Goal: Task Accomplishment & Management: Manage account settings

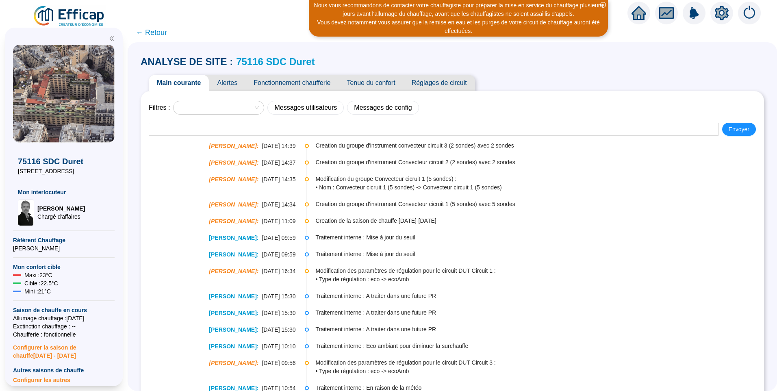
click at [377, 15] on div "Nous vous recommandons de contacter votre chauffagiste pour préparer la mise en…" at bounding box center [458, 9] width 297 height 17
click at [603, 5] on icon "close-circle" at bounding box center [603, 5] width 6 height 6
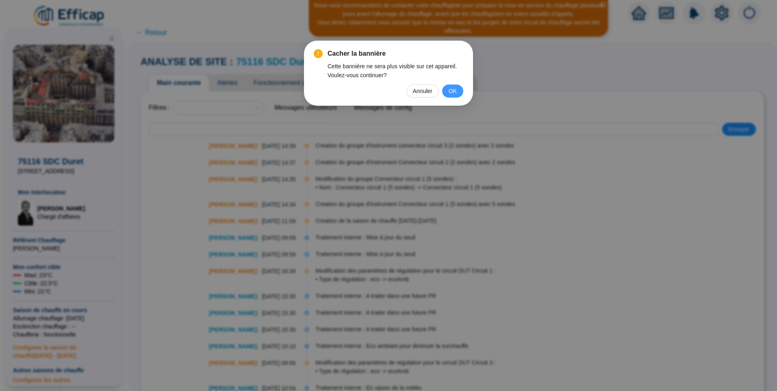
click at [452, 87] on span "OK" at bounding box center [453, 91] width 8 height 9
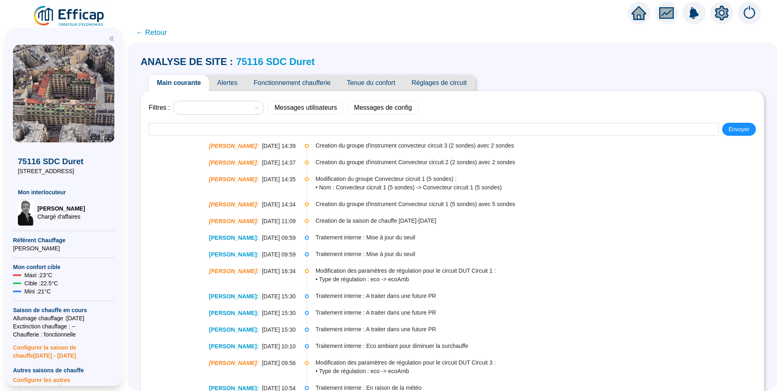
click at [237, 81] on span "Alertes" at bounding box center [227, 83] width 37 height 16
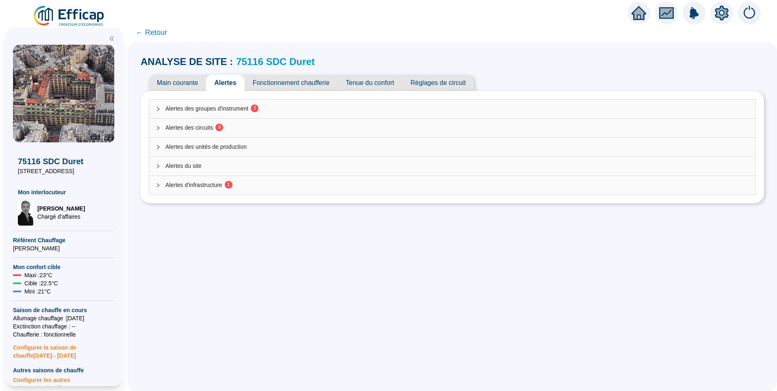
click at [219, 123] on div "Alertes des circuits 9" at bounding box center [452, 128] width 606 height 19
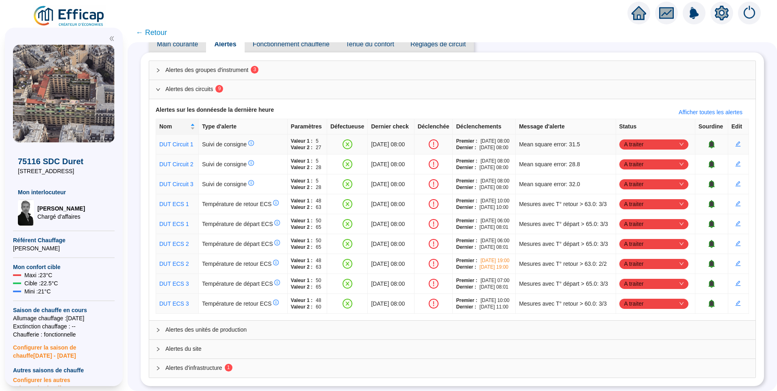
scroll to position [22, 0]
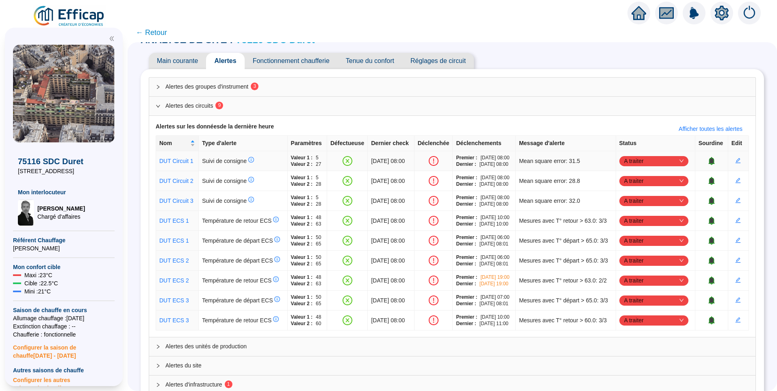
click at [624, 161] on div "A traiter" at bounding box center [653, 161] width 69 height 10
click at [632, 208] on div "Traité" at bounding box center [655, 205] width 56 height 9
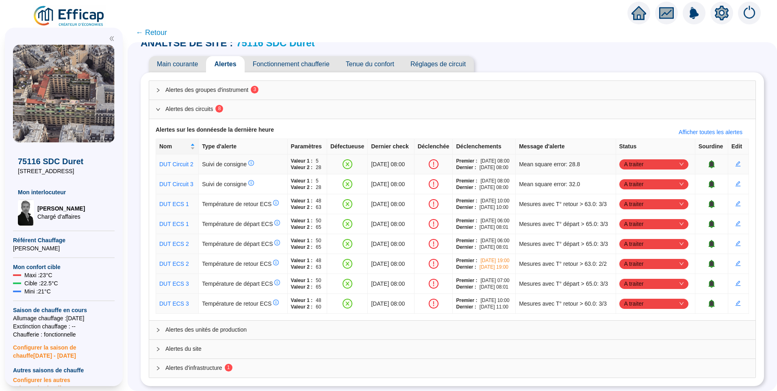
click at [647, 163] on span "A traiter" at bounding box center [653, 164] width 59 height 12
click at [636, 205] on div "Traité" at bounding box center [655, 205] width 56 height 9
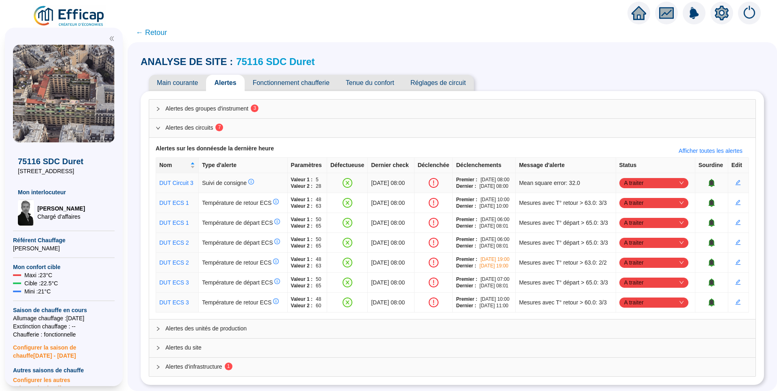
click at [640, 177] on span "A traiter" at bounding box center [653, 183] width 59 height 12
click at [634, 206] on div "Traité" at bounding box center [655, 205] width 56 height 9
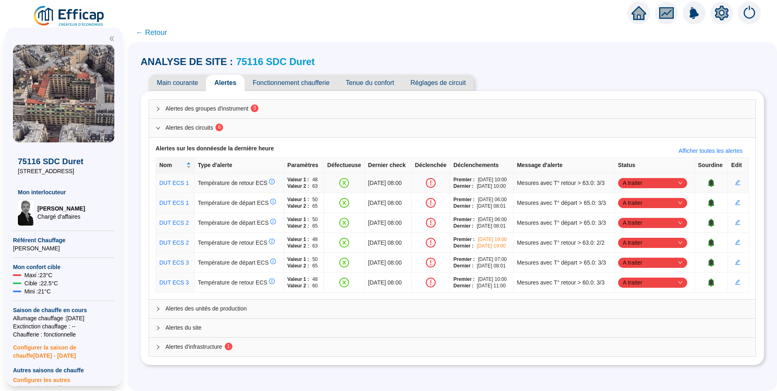
click at [638, 165] on th "Status" at bounding box center [655, 165] width 80 height 15
click at [628, 195] on td "A traiter" at bounding box center [655, 203] width 80 height 20
click at [634, 182] on span "A traiter" at bounding box center [652, 183] width 59 height 12
click at [631, 228] on div "Traité" at bounding box center [653, 224] width 56 height 9
click at [631, 197] on span "A traiter" at bounding box center [652, 203] width 59 height 12
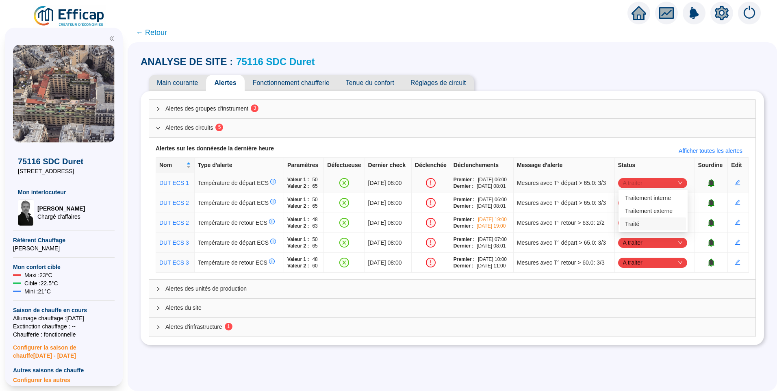
click at [634, 218] on div "Traité" at bounding box center [653, 223] width 66 height 13
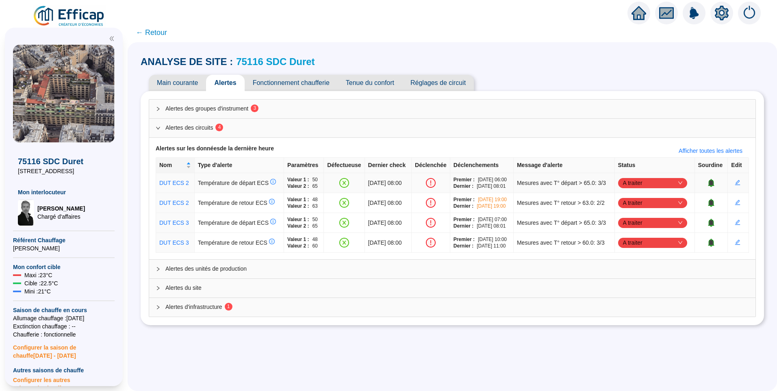
drag, startPoint x: 641, startPoint y: 181, endPoint x: 639, endPoint y: 188, distance: 6.8
click at [641, 181] on span "A traiter" at bounding box center [652, 183] width 59 height 12
click at [633, 223] on div "Traité" at bounding box center [653, 224] width 56 height 9
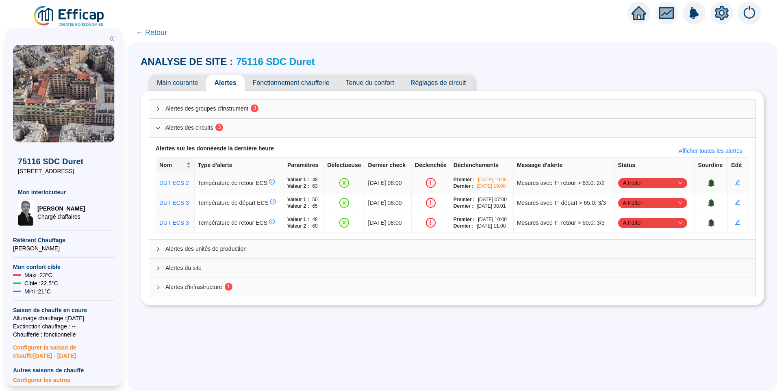
click at [631, 186] on span "A traiter" at bounding box center [652, 183] width 59 height 12
click at [637, 225] on div "Traité" at bounding box center [653, 224] width 56 height 9
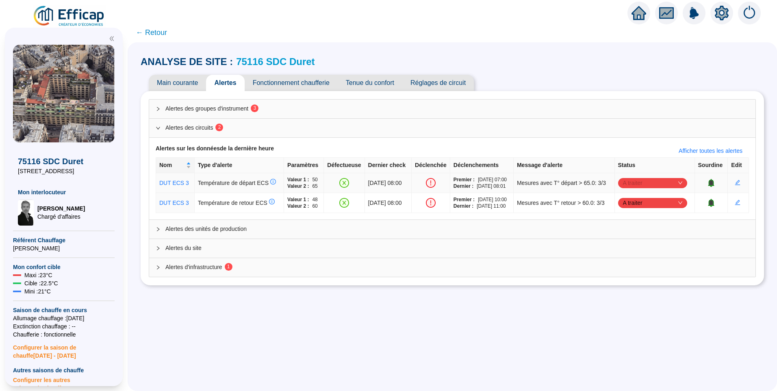
click at [645, 188] on span "A traiter" at bounding box center [652, 183] width 59 height 12
click at [635, 223] on div "Traité" at bounding box center [653, 224] width 56 height 9
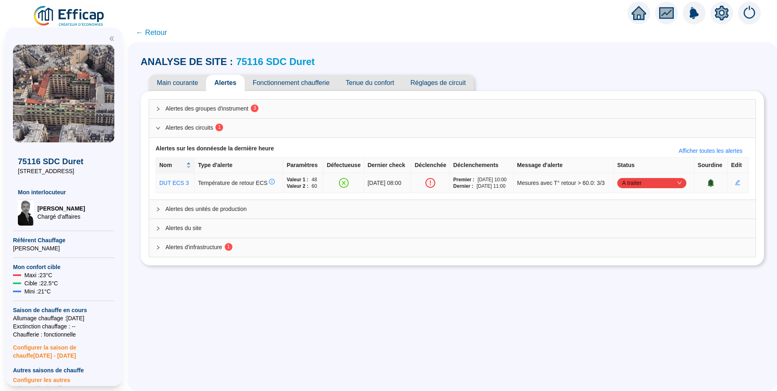
click at [642, 185] on span "A traiter" at bounding box center [651, 183] width 59 height 12
click at [638, 221] on div "Traité" at bounding box center [653, 224] width 56 height 9
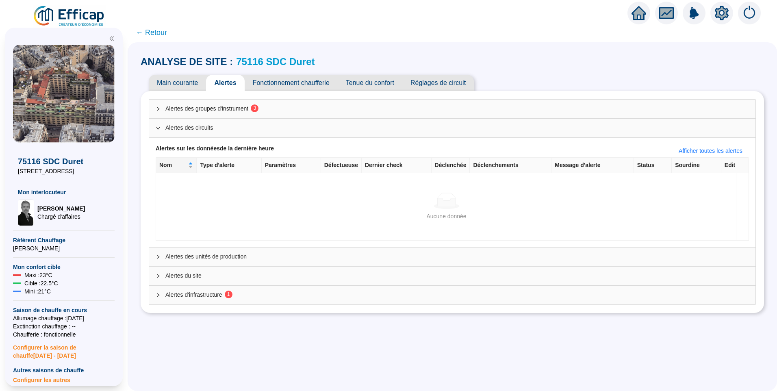
click at [228, 113] on span "Alertes des groupes d'instrument 3" at bounding box center [457, 108] width 584 height 9
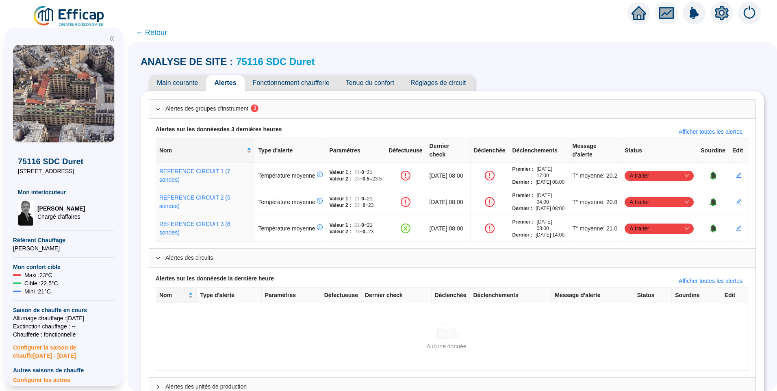
click at [284, 56] on link "75116 SDC Duret" at bounding box center [275, 61] width 78 height 11
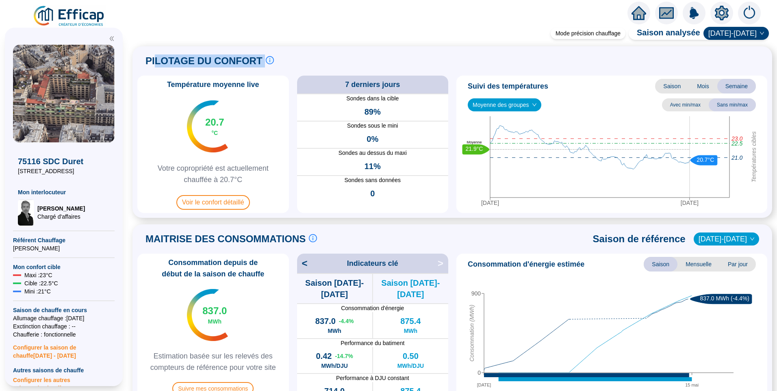
drag, startPoint x: 161, startPoint y: 63, endPoint x: 264, endPoint y: 64, distance: 103.2
click at [264, 64] on div "PILOTAGE DU CONFORT Le pilotage du confort est fondamental pour le confort de t…" at bounding box center [209, 61] width 128 height 20
click at [152, 60] on span "PILOTAGE DU CONFORT" at bounding box center [203, 60] width 117 height 13
click at [237, 62] on span "PILOTAGE DU CONFORT" at bounding box center [203, 60] width 117 height 13
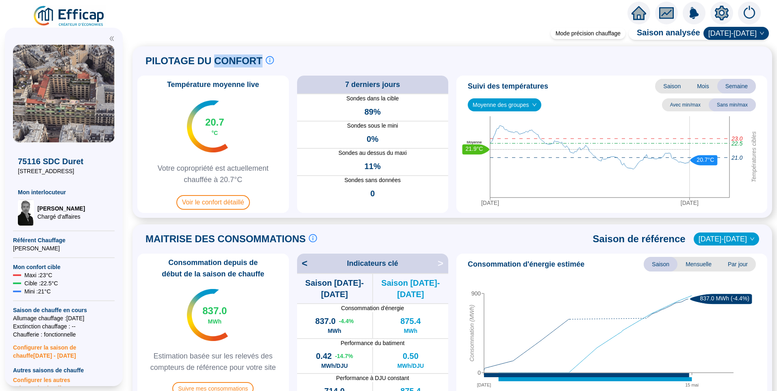
click at [237, 62] on span "PILOTAGE DU CONFORT" at bounding box center [203, 60] width 117 height 13
drag, startPoint x: 152, startPoint y: 64, endPoint x: 289, endPoint y: 66, distance: 137.8
click at [289, 66] on div "PILOTAGE DU CONFORT Le pilotage du confort est fondamental pour le confort de t…" at bounding box center [452, 61] width 630 height 20
click at [239, 63] on span "PILOTAGE DU CONFORT" at bounding box center [203, 60] width 117 height 13
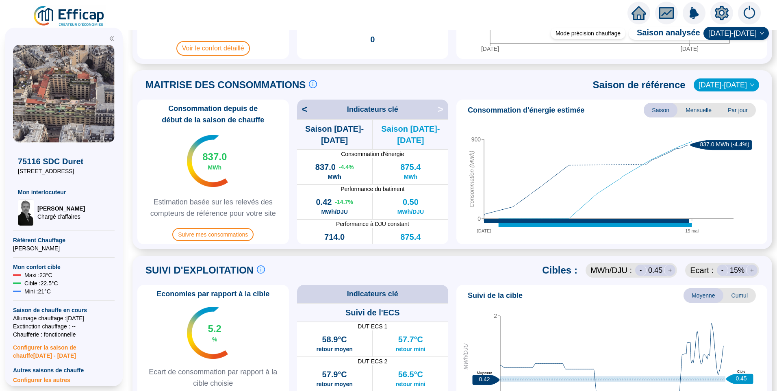
scroll to position [284, 0]
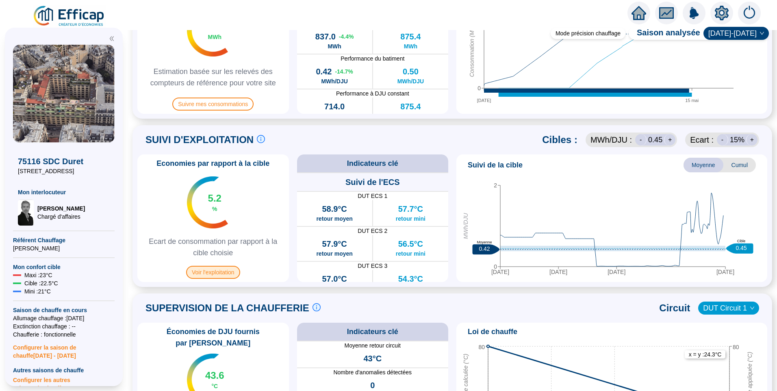
click at [218, 277] on span "Voir l'exploitation" at bounding box center [213, 272] width 54 height 13
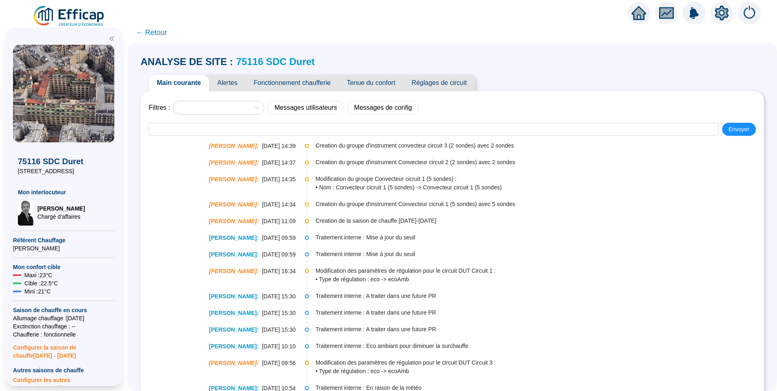
drag, startPoint x: 162, startPoint y: 29, endPoint x: 109, endPoint y: 117, distance: 102.9
click at [162, 29] on span "← Retour" at bounding box center [151, 32] width 31 height 11
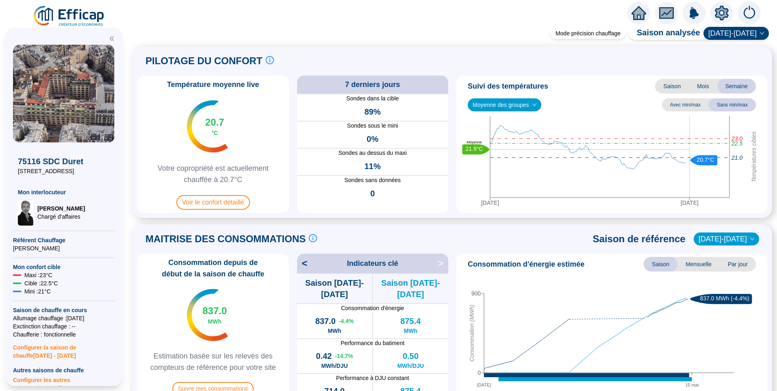
click at [515, 105] on span "Moyenne des groupes" at bounding box center [505, 105] width 64 height 12
click at [497, 135] on div "REFERENCE CIRCUIT 3 (6 sondes)" at bounding box center [504, 134] width 60 height 9
click at [520, 104] on span "REFERENCE CIRCUIT 3 (6 sondes)" at bounding box center [523, 105] width 100 height 12
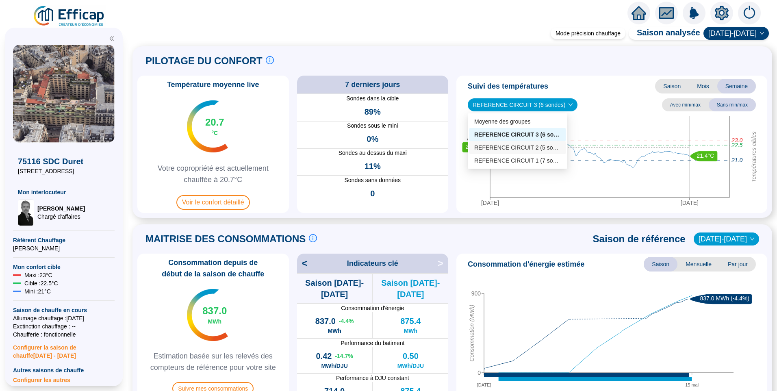
click at [504, 151] on div "REFERENCE CIRCUIT 2 (5 sondes)" at bounding box center [517, 147] width 87 height 9
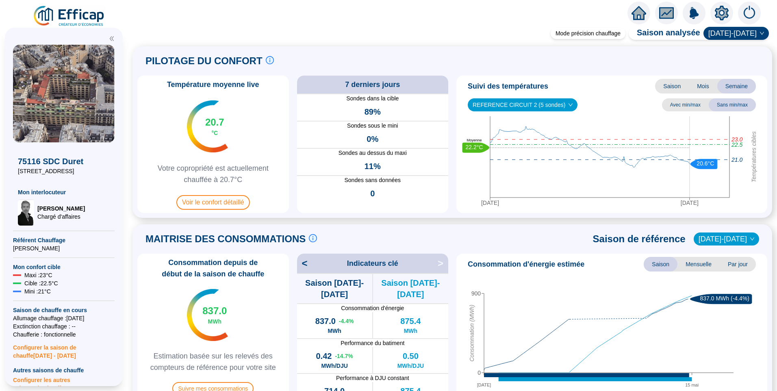
click at [511, 106] on span "REFERENCE CIRCUIT 2 (5 sondes)" at bounding box center [523, 105] width 100 height 12
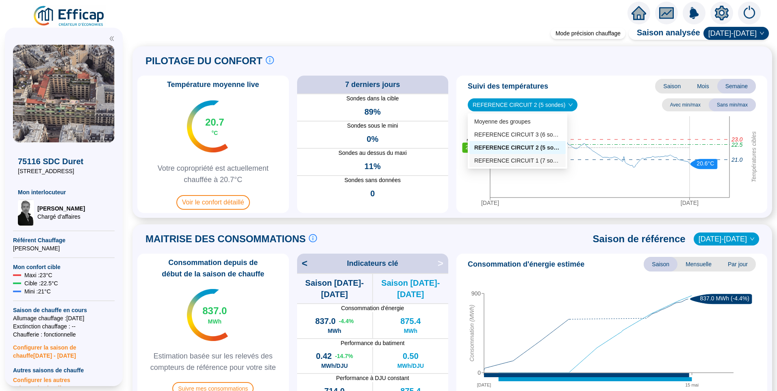
click at [496, 160] on div "REFERENCE CIRCUIT 1 (7 sondes)" at bounding box center [517, 160] width 87 height 9
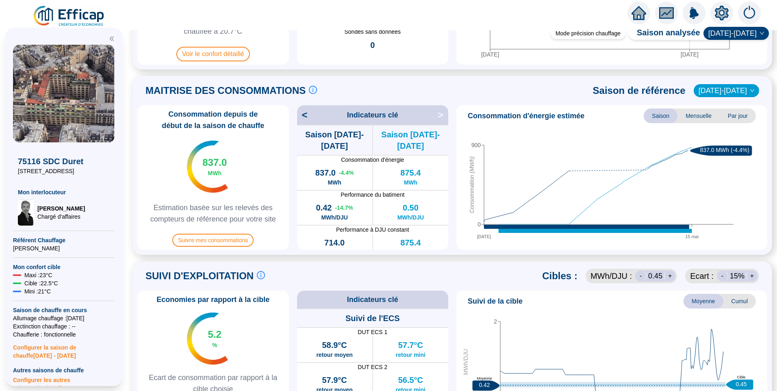
scroll to position [284, 0]
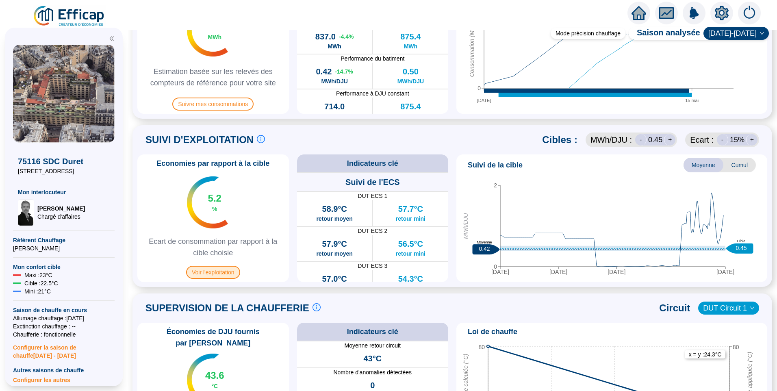
click at [234, 276] on span "Voir l'exploitation" at bounding box center [213, 272] width 54 height 13
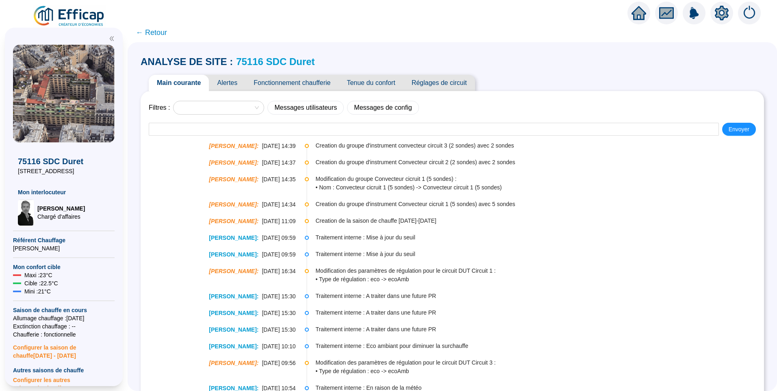
click at [297, 88] on span "Fonctionnement chaufferie" at bounding box center [291, 83] width 93 height 16
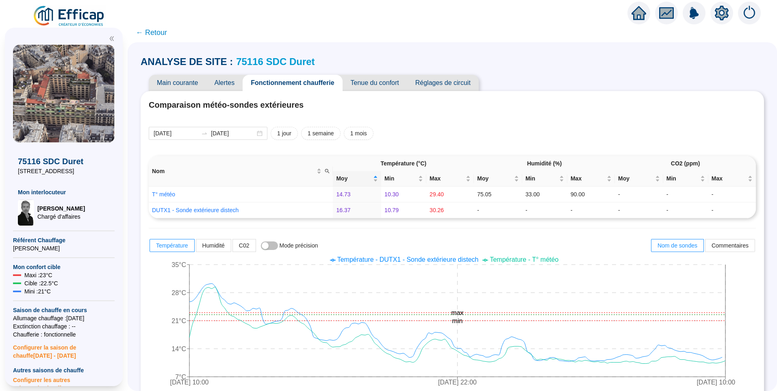
click at [719, 13] on icon "setting" at bounding box center [722, 13] width 6 height 6
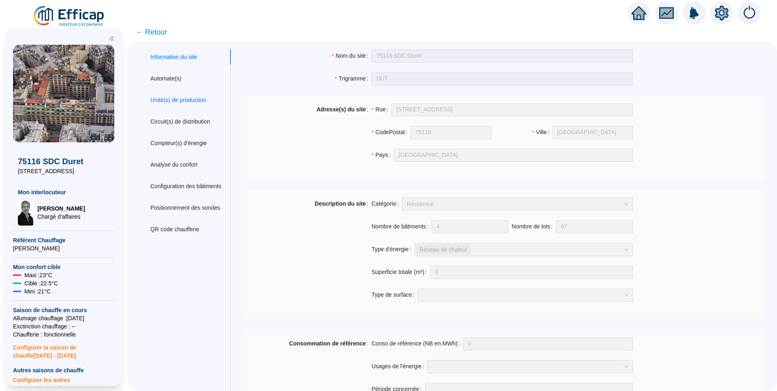
click at [182, 101] on div "Unité(s) de production" at bounding box center [178, 100] width 56 height 9
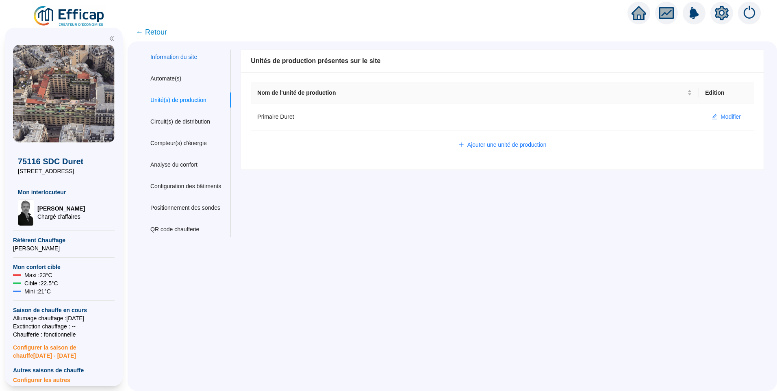
click at [180, 55] on div "Information du site" at bounding box center [173, 57] width 47 height 9
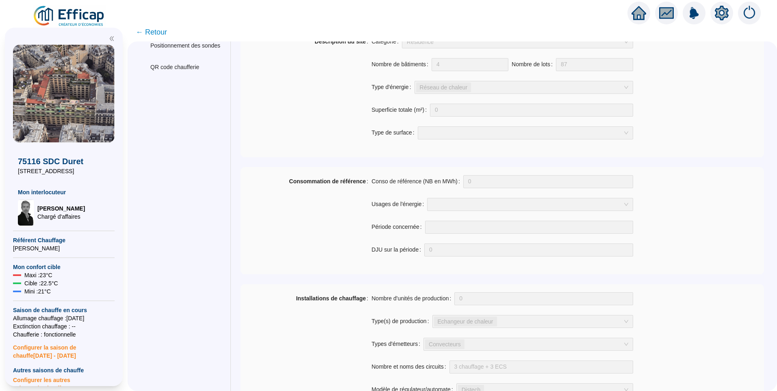
scroll to position [163, 0]
click at [149, 35] on span "← Retour" at bounding box center [151, 31] width 31 height 11
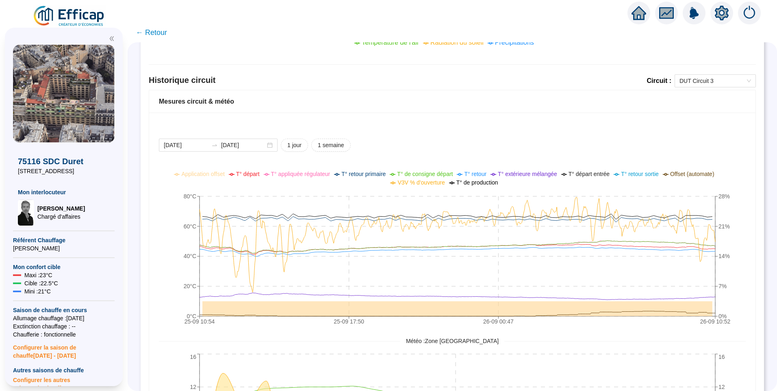
scroll to position [473, 0]
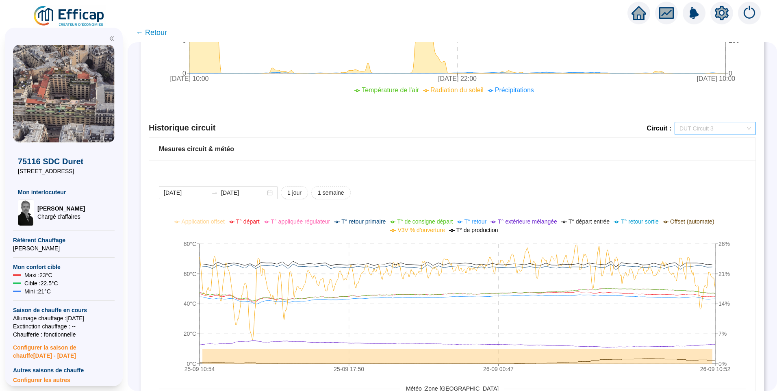
click at [701, 129] on span "DUT Circuit 3" at bounding box center [716, 128] width 72 height 12
drag, startPoint x: 551, startPoint y: 169, endPoint x: 541, endPoint y: 165, distance: 10.0
click at [551, 169] on div "2025-09-25 2025-09-26 1 jour 1 semaine 25-09 10:54 25-09 17:50 26-09 00:47 26-0…" at bounding box center [452, 366] width 606 height 412
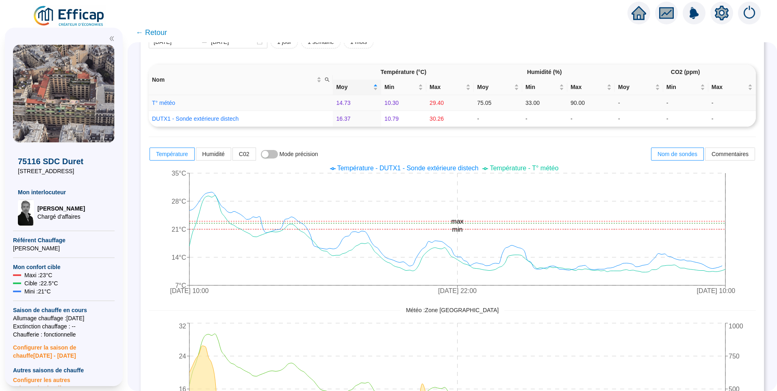
scroll to position [26, 0]
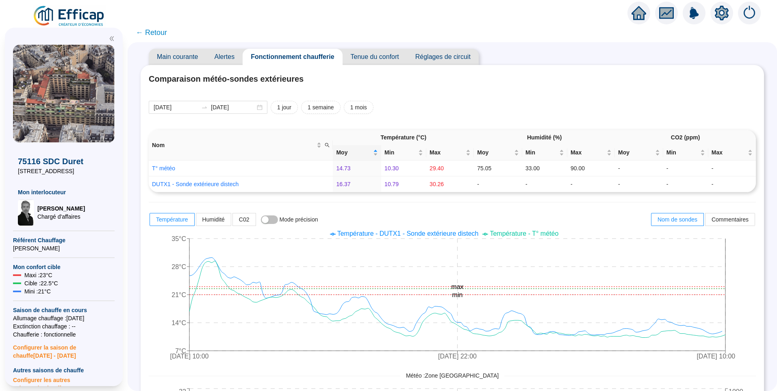
click at [153, 29] on span "← Retour" at bounding box center [151, 32] width 31 height 11
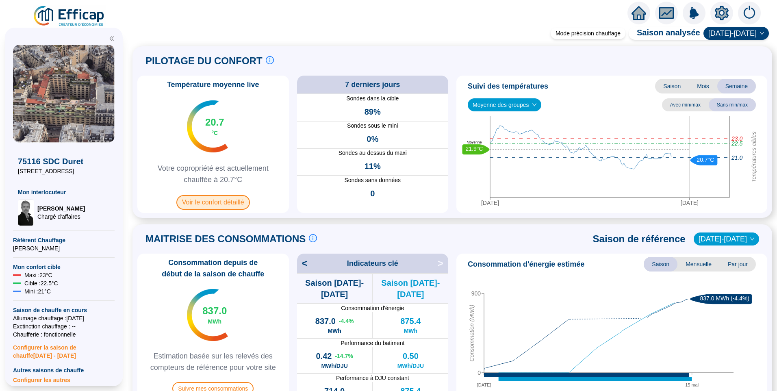
click at [222, 204] on span "Voir le confort détaillé" at bounding box center [213, 202] width 74 height 15
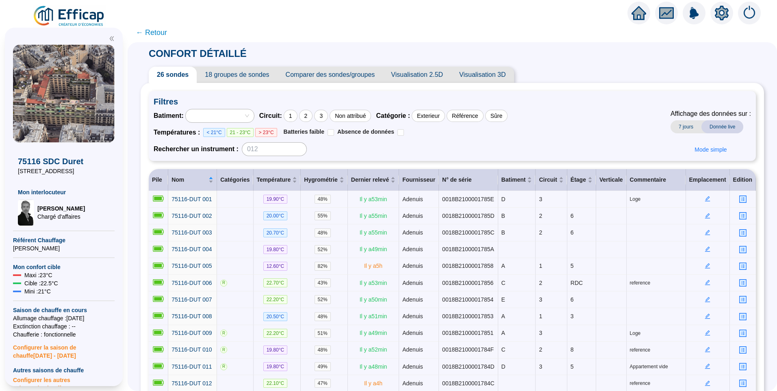
click at [241, 71] on span "18 groupes de sondes" at bounding box center [237, 75] width 80 height 16
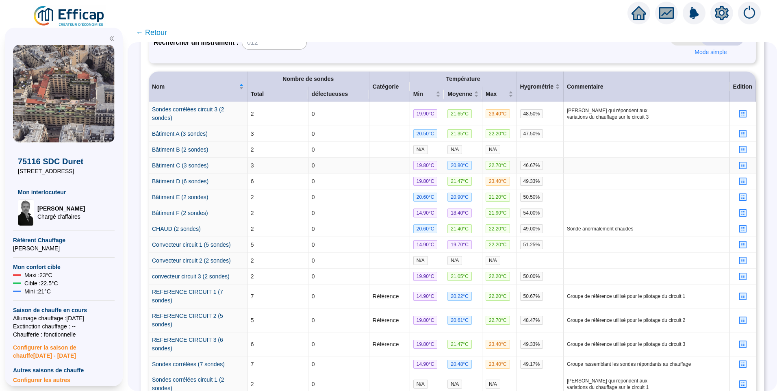
scroll to position [163, 0]
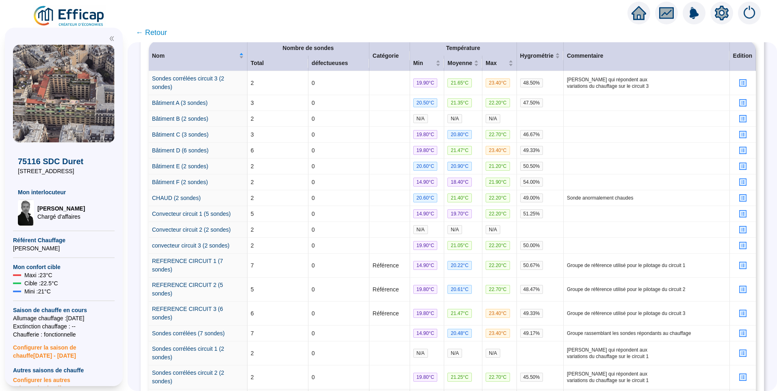
click at [208, 391] on link "Toute les sondes (25 sondes)" at bounding box center [189, 397] width 74 height 7
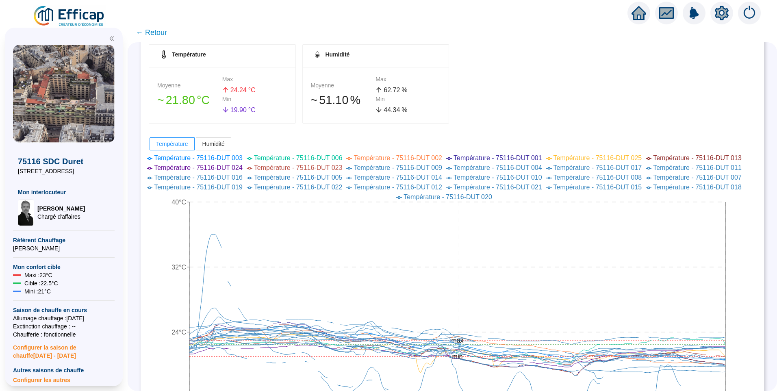
scroll to position [163, 0]
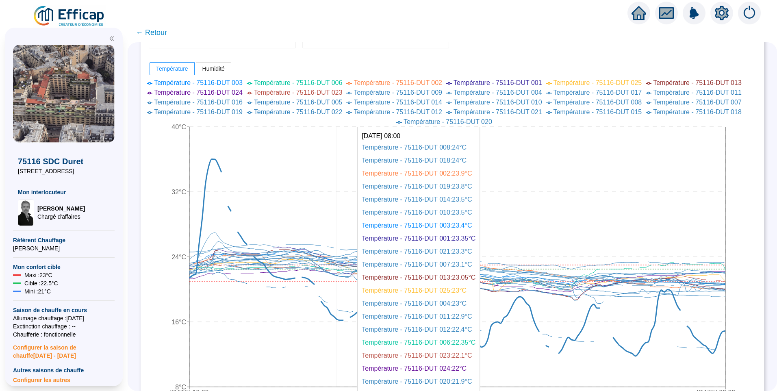
click at [342, 319] on icon at bounding box center [457, 257] width 536 height 197
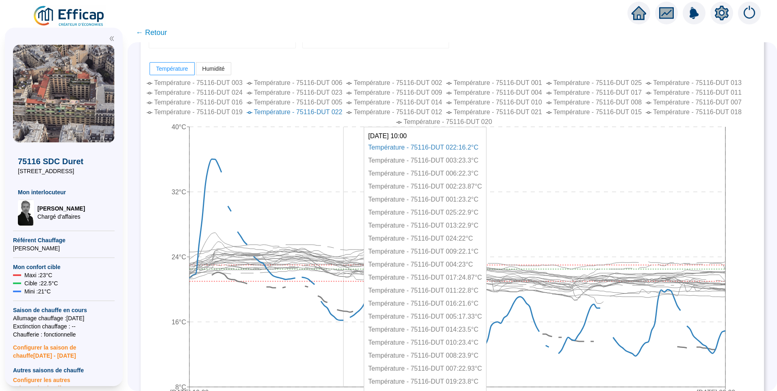
click at [350, 311] on icon at bounding box center [464, 310] width 504 height 77
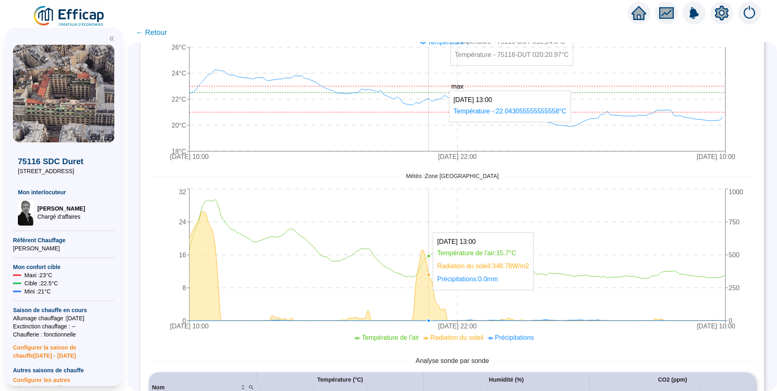
scroll to position [813, 0]
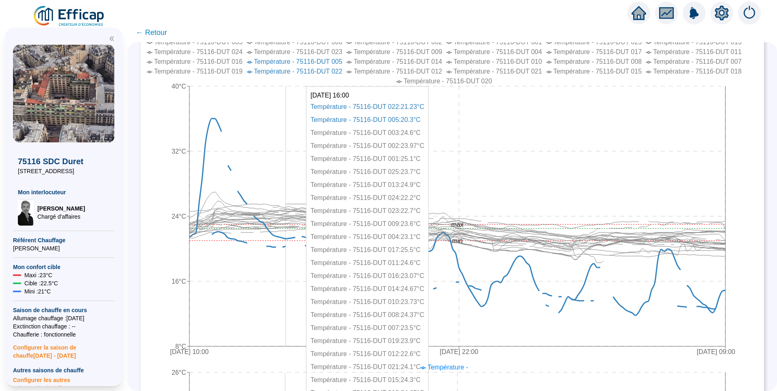
scroll to position [0, 0]
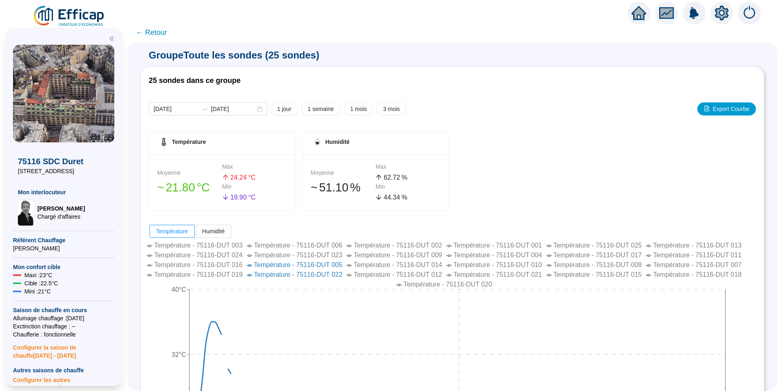
click at [164, 34] on span "← Retour" at bounding box center [151, 32] width 31 height 11
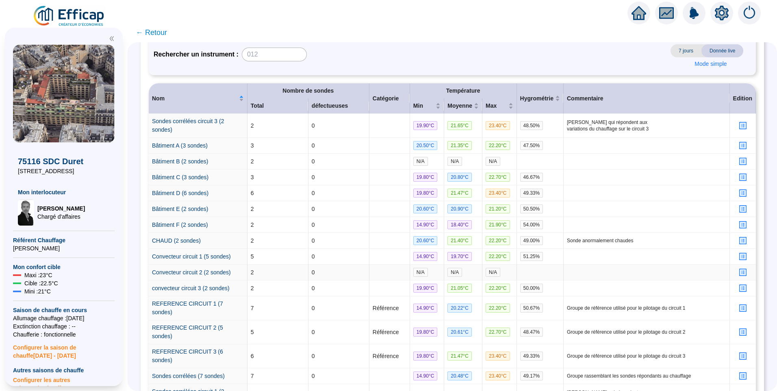
scroll to position [122, 0]
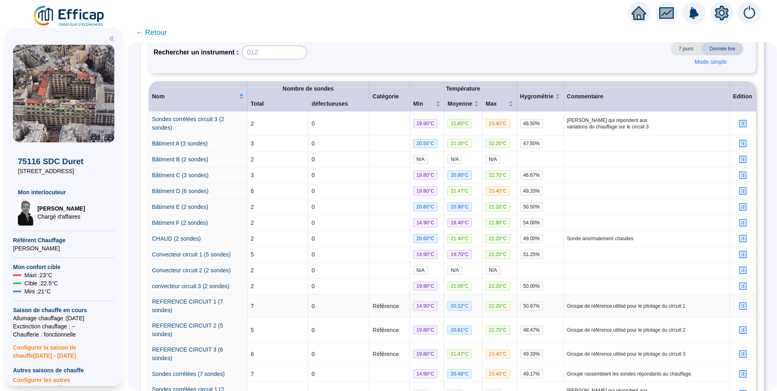
click at [741, 304] on icon "profile" at bounding box center [742, 305] width 3 height 3
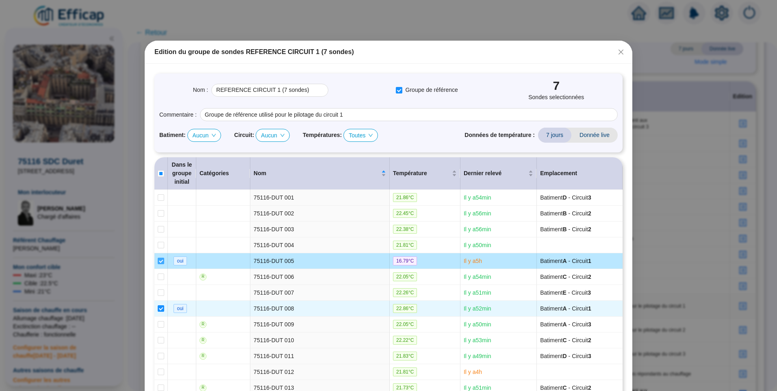
click at [158, 261] on input "checkbox" at bounding box center [161, 261] width 7 height 7
checkbox input "false"
type input "REFERENCE CIRCUIT 1 (6 sondes)"
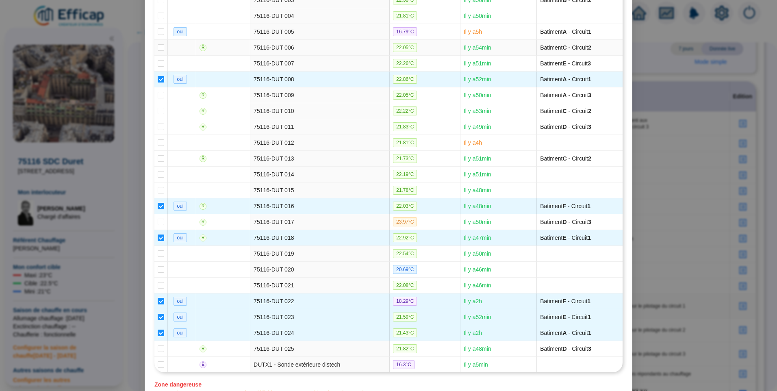
scroll to position [293, 0]
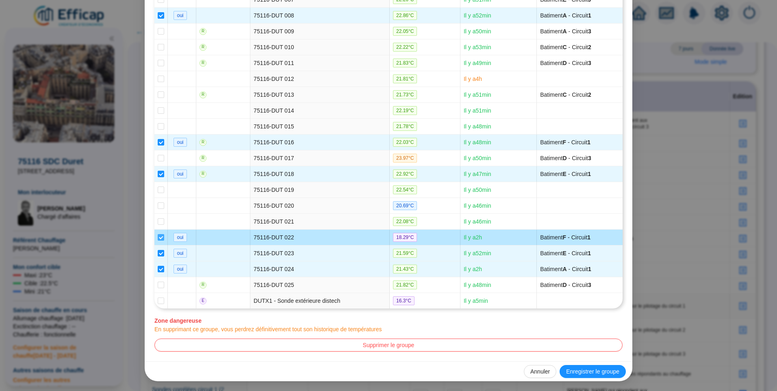
click at [158, 237] on input "checkbox" at bounding box center [161, 237] width 7 height 7
checkbox input "false"
type input "REFERENCE CIRCUIT 1 (5 sondes)"
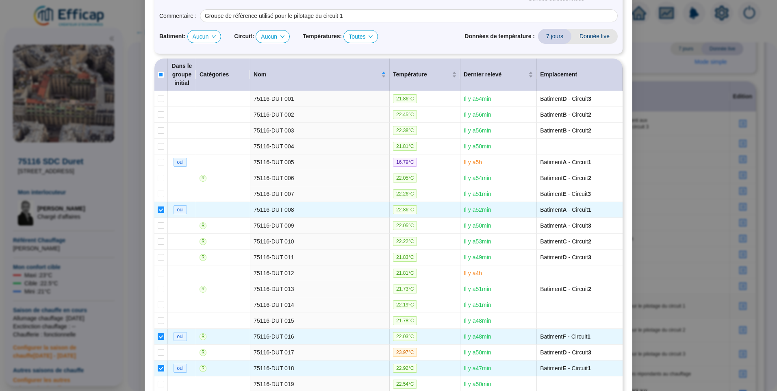
scroll to position [0, 0]
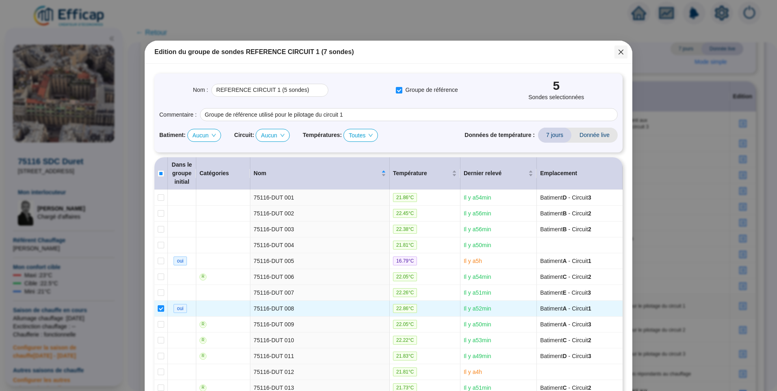
click at [621, 55] on button "Close" at bounding box center [620, 52] width 13 height 13
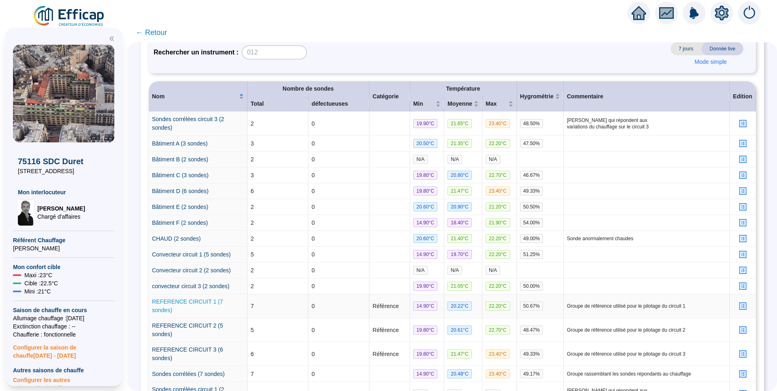
click at [207, 298] on link "REFERENCE CIRCUIT 1 (7 sondes)" at bounding box center [187, 305] width 71 height 15
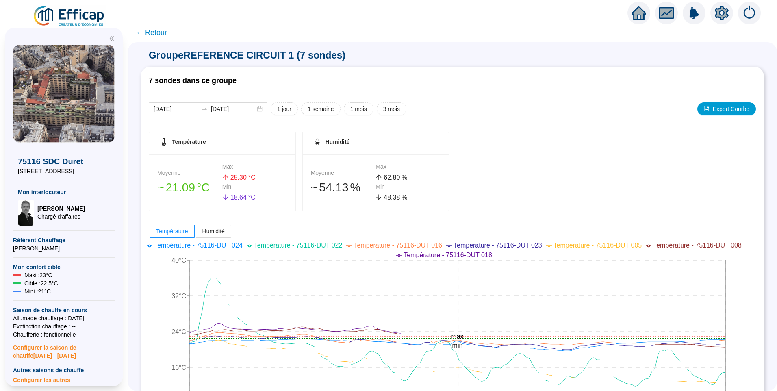
scroll to position [163, 0]
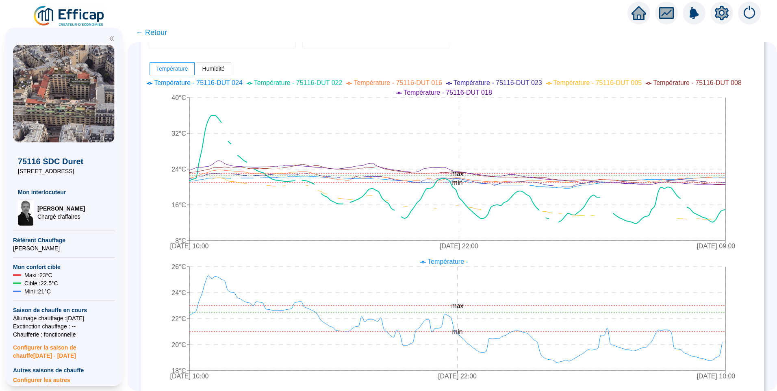
click at [342, 82] on span "Température - 75116-DUT 022" at bounding box center [298, 82] width 89 height 7
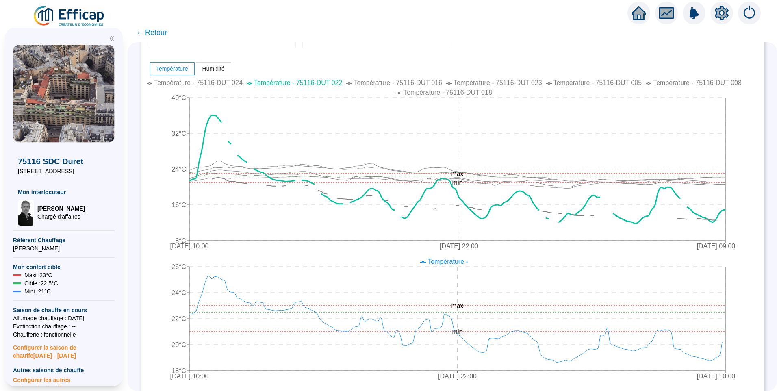
click at [606, 81] on span "Température - 75116-DUT 005" at bounding box center [598, 82] width 89 height 7
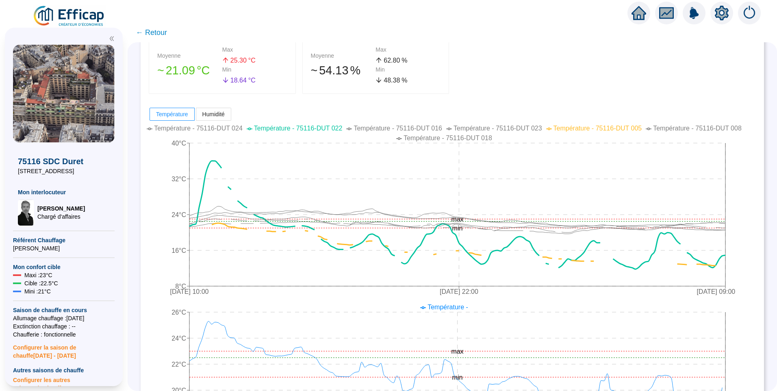
scroll to position [81, 0]
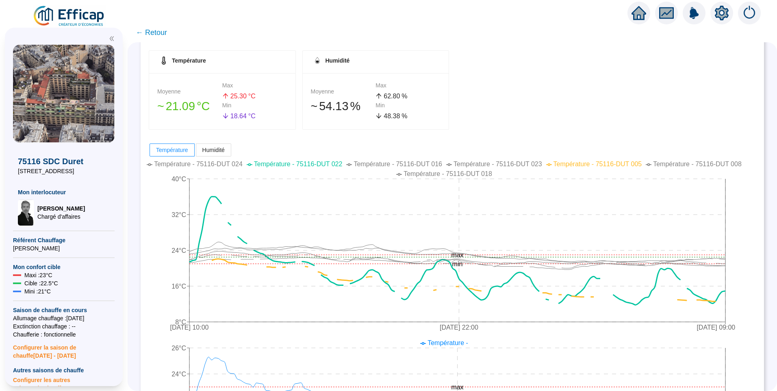
click at [162, 32] on span "← Retour" at bounding box center [151, 32] width 31 height 11
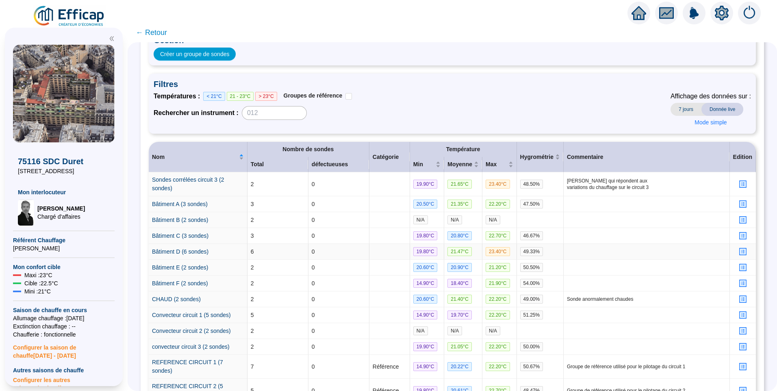
scroll to position [122, 0]
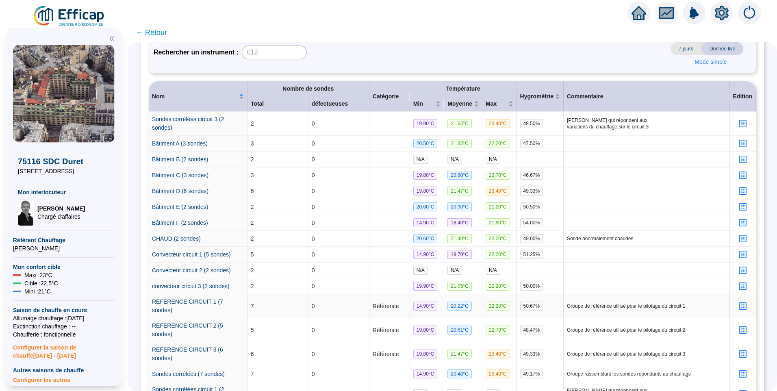
click at [740, 303] on icon "profile" at bounding box center [743, 306] width 6 height 6
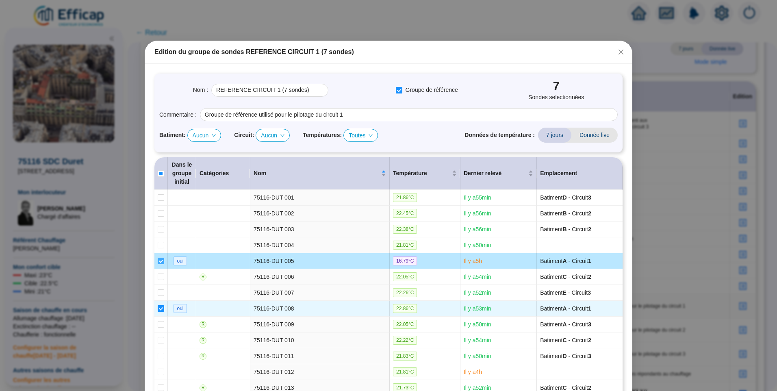
click at [158, 261] on input "checkbox" at bounding box center [161, 261] width 7 height 7
checkbox input "false"
type input "REFERENCE CIRCUIT 1 (6 sondes)"
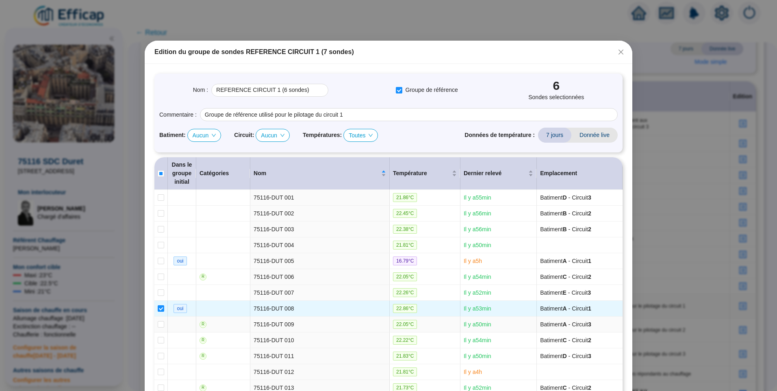
scroll to position [293, 0]
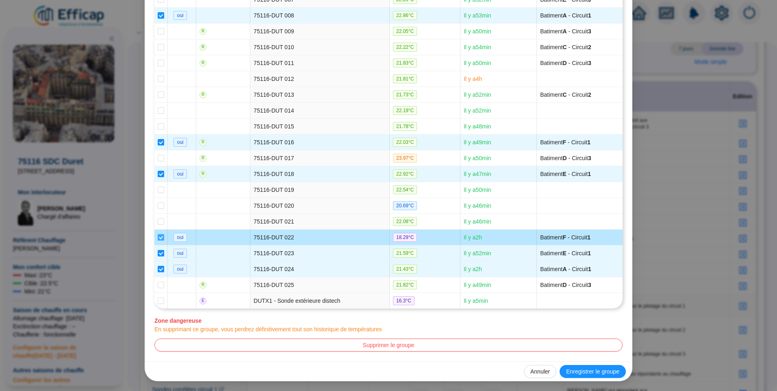
click at [158, 237] on input "checkbox" at bounding box center [161, 237] width 7 height 7
checkbox input "false"
type input "REFERENCE CIRCUIT 1 (5 sondes)"
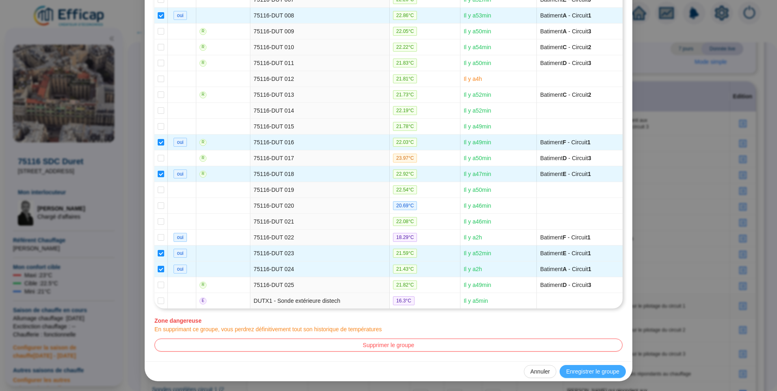
click at [576, 371] on span "Enregistrer le groupe" at bounding box center [592, 371] width 53 height 9
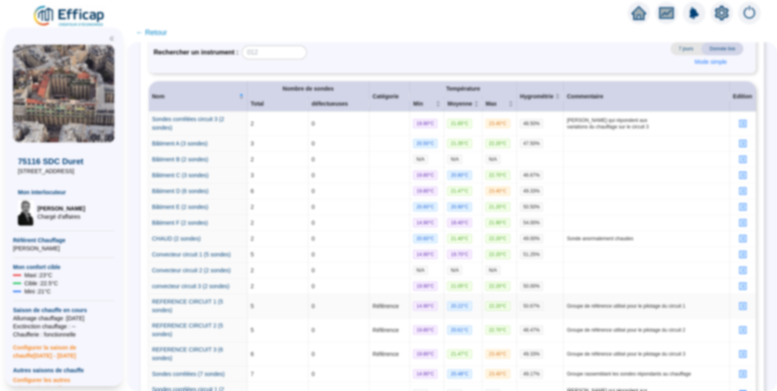
scroll to position [0, 0]
click at [208, 298] on link "REFERENCE CIRCUIT 1 (5 sondes)" at bounding box center [187, 305] width 71 height 15
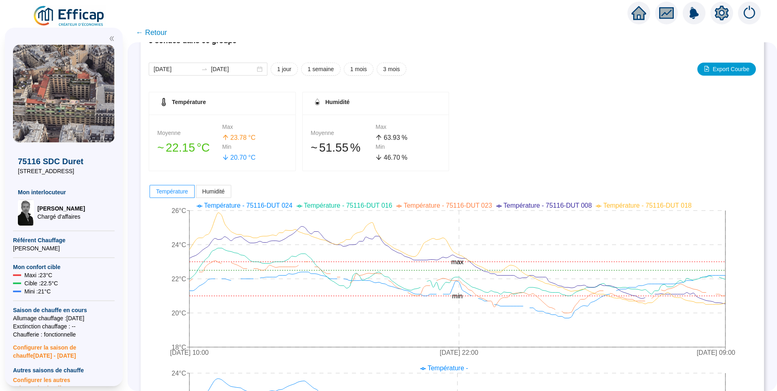
scroll to position [163, 0]
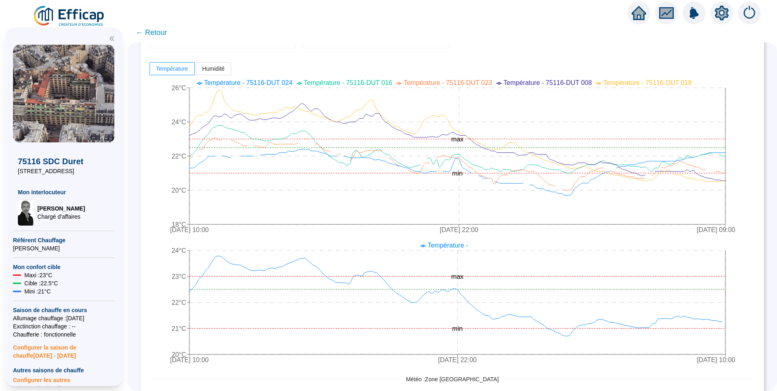
click at [761, 158] on div "Groupe REFERENCE CIRCUIT 1 (5 sondes) 5 sondes dans ce groupe [DATE] [DATE] 1 j…" at bounding box center [452, 216] width 649 height 349
click at [744, 156] on icon "[DATE] 10:00 [DATE] 22:00 [DATE] 09:00 18°C 20°C 22°C 24°C 26°C min max" at bounding box center [446, 157] width 595 height 163
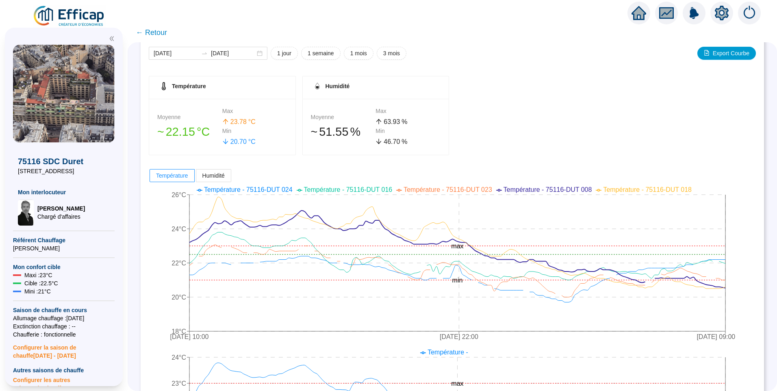
scroll to position [0, 0]
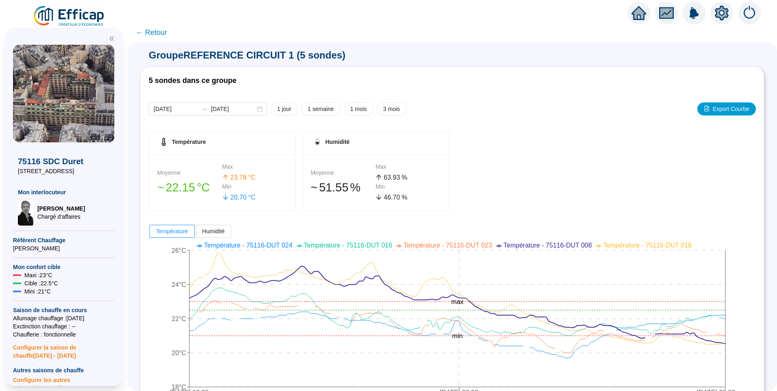
click at [149, 32] on span "← Retour" at bounding box center [151, 32] width 31 height 11
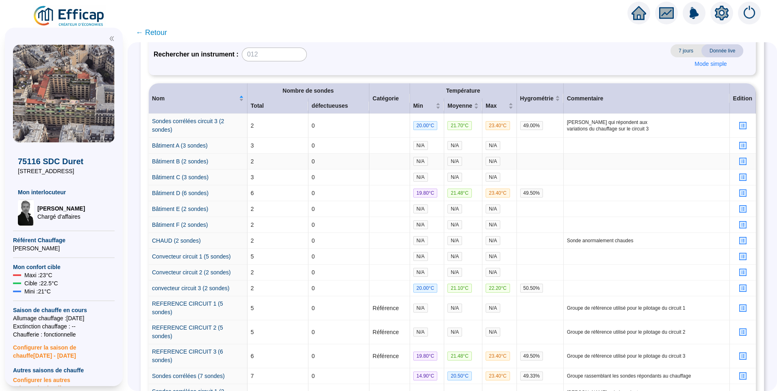
scroll to position [81, 0]
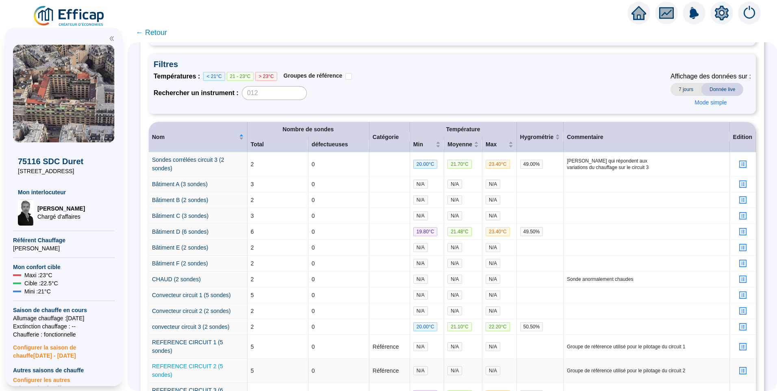
click at [212, 363] on link "REFERENCE CIRCUIT 2 (5 sondes)" at bounding box center [187, 370] width 71 height 15
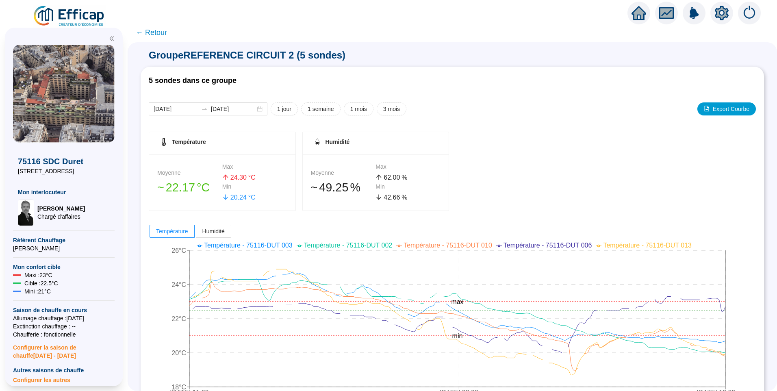
scroll to position [81, 0]
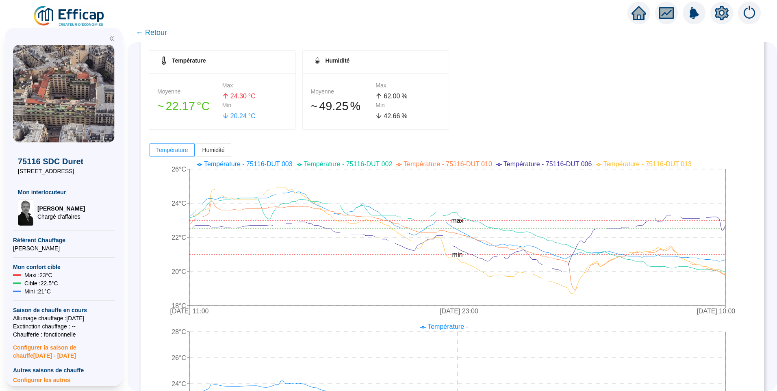
click at [153, 32] on span "← Retour" at bounding box center [151, 32] width 31 height 11
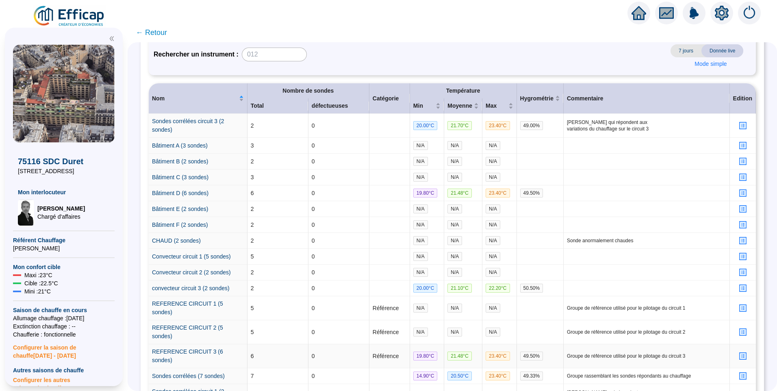
scroll to position [122, 0]
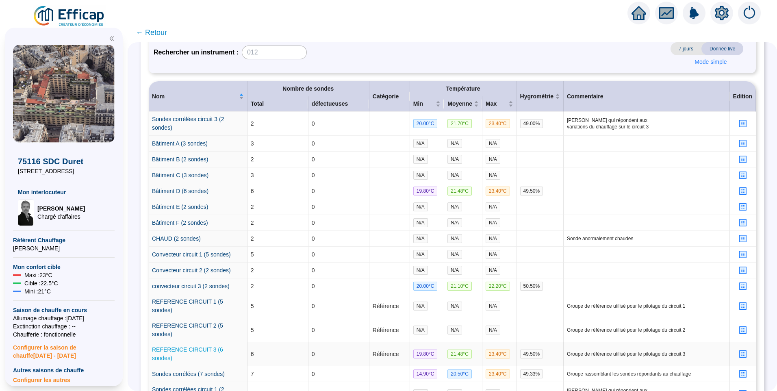
click at [207, 346] on link "REFERENCE CIRCUIT 3 (6 sondes)" at bounding box center [187, 353] width 71 height 15
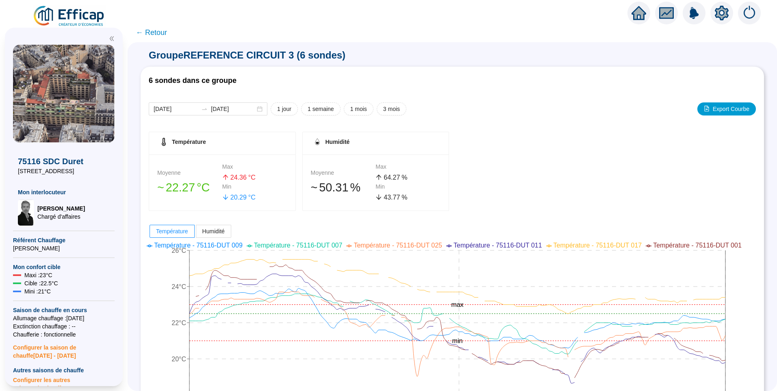
click at [160, 35] on span "← Retour" at bounding box center [151, 32] width 31 height 11
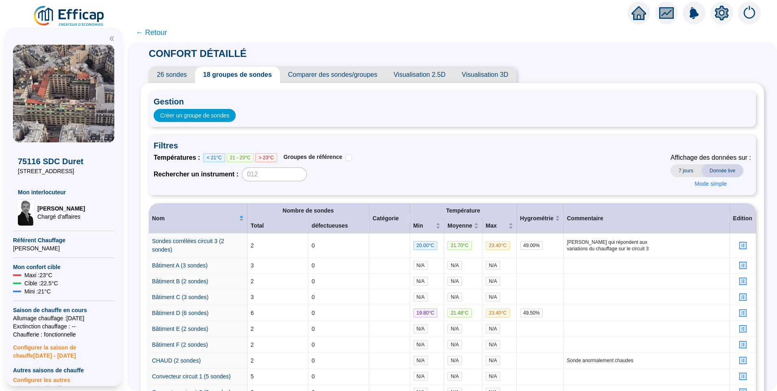
click at [150, 30] on span "← Retour" at bounding box center [151, 32] width 31 height 11
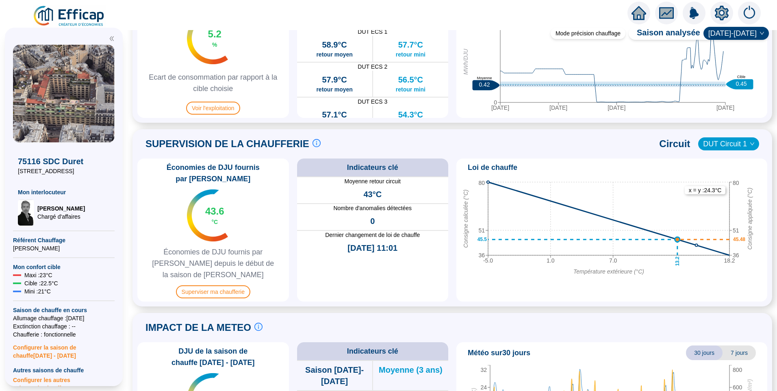
scroll to position [495, 0]
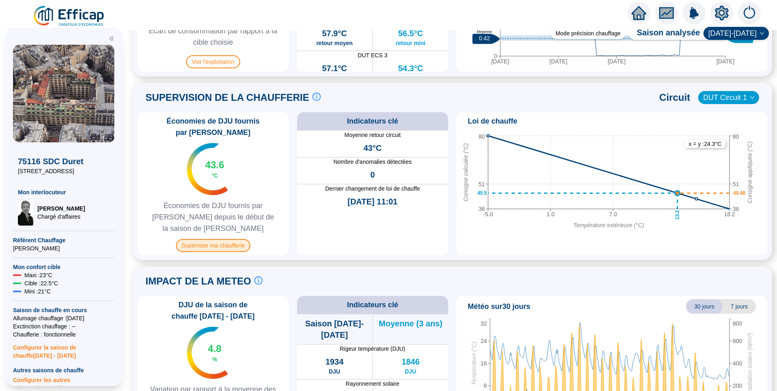
click at [208, 239] on span "Superviser ma chaufferie" at bounding box center [213, 245] width 74 height 13
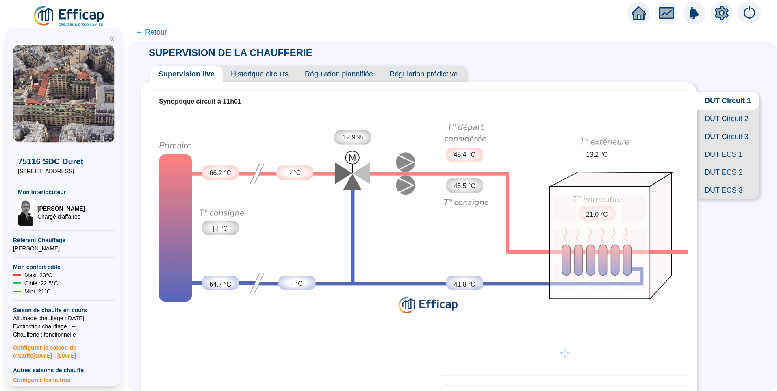
click at [266, 72] on span "Historique circuits" at bounding box center [260, 74] width 74 height 16
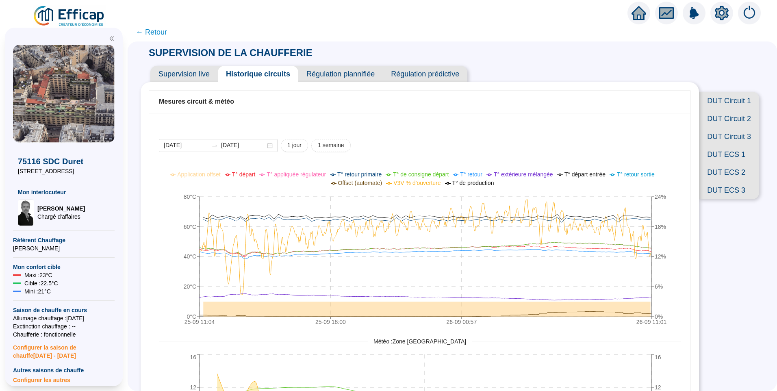
click at [158, 29] on span "← Retour" at bounding box center [151, 31] width 31 height 11
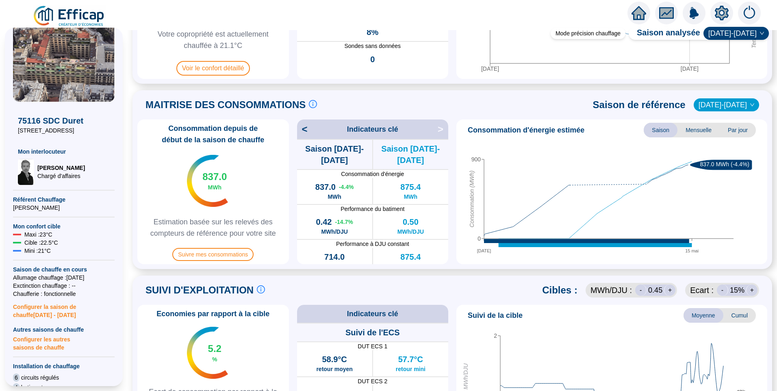
scroll to position [122, 0]
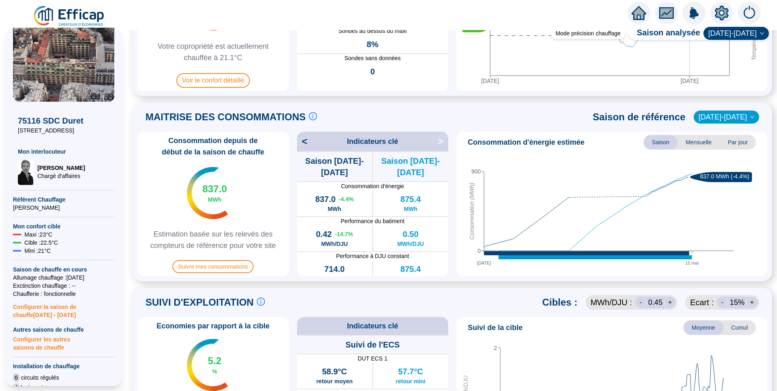
click at [46, 309] on span "Configurer la saison de chauffe 2025 - 2026" at bounding box center [64, 308] width 102 height 21
type input "[DATE]"
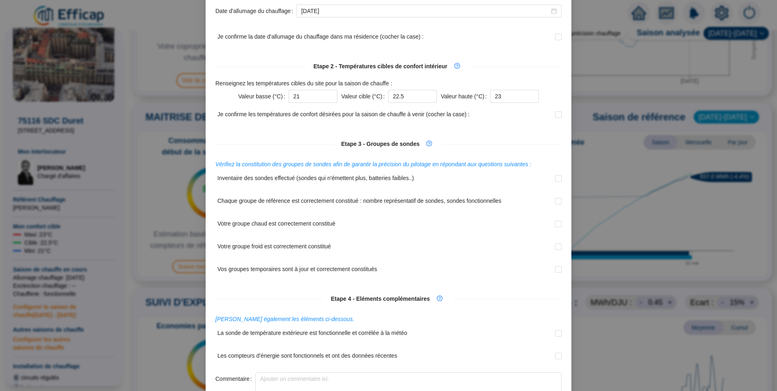
scroll to position [0, 0]
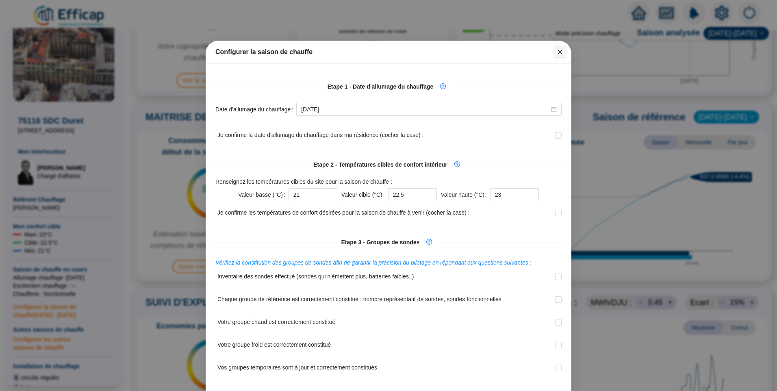
click at [561, 54] on span "Fermer" at bounding box center [560, 52] width 13 height 7
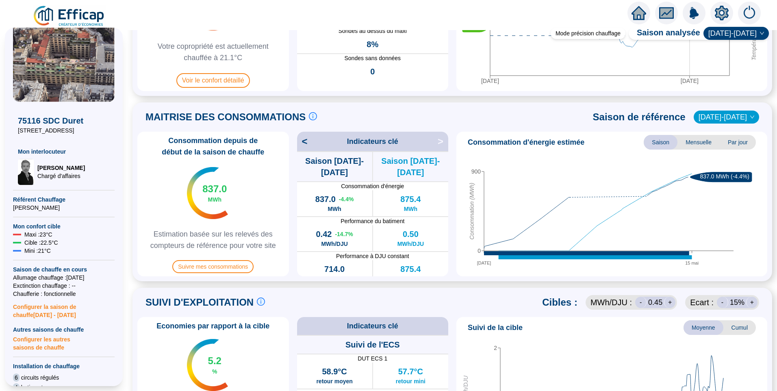
click at [40, 348] on span "Configurer les autres saisons de chauffe" at bounding box center [64, 343] width 102 height 18
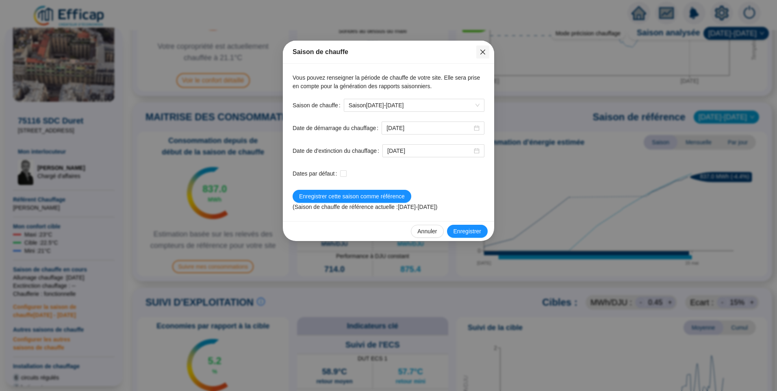
click at [482, 53] on icon "close" at bounding box center [482, 52] width 5 height 5
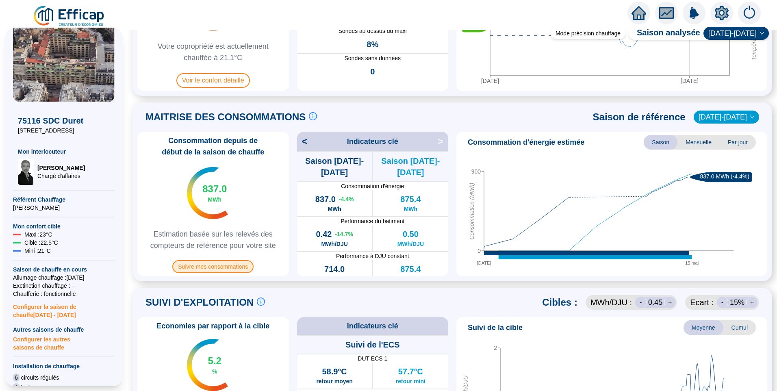
scroll to position [81, 0]
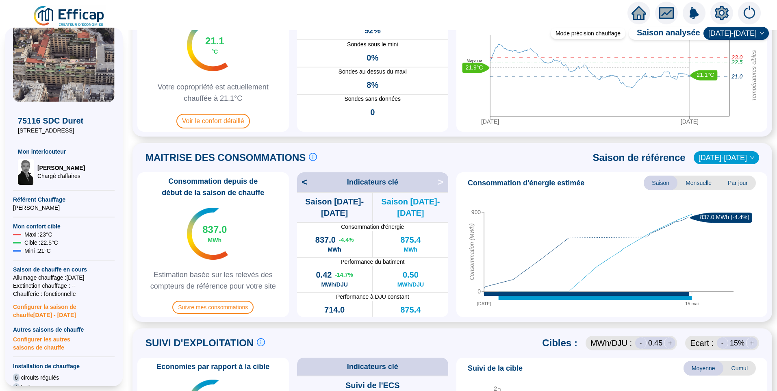
click at [738, 29] on span "[DATE]-[DATE]" at bounding box center [736, 33] width 56 height 12
click at [727, 77] on div "[DATE]-[DATE]" at bounding box center [737, 76] width 39 height 9
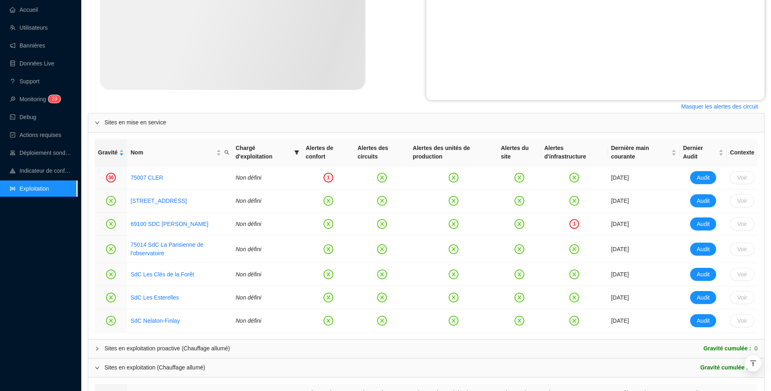
scroll to position [363, 0]
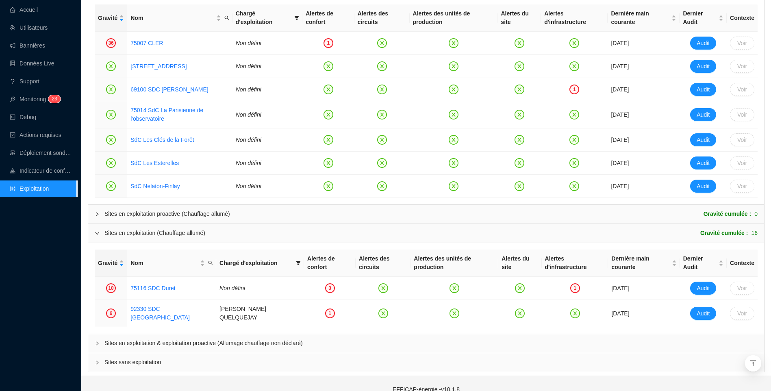
click at [123, 358] on span "Sites sans exploitation" at bounding box center [430, 362] width 653 height 9
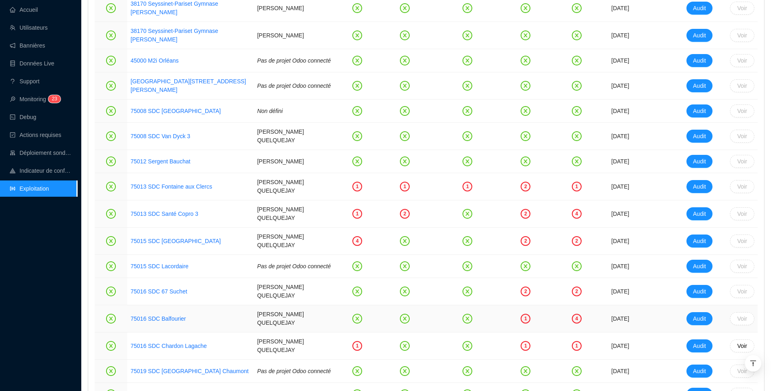
scroll to position [973, 0]
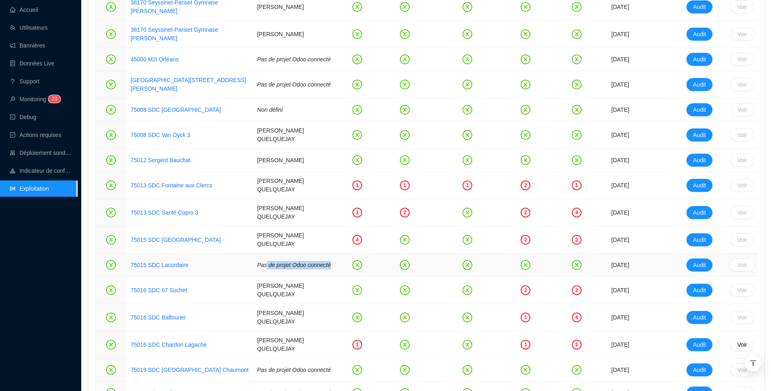
drag, startPoint x: 260, startPoint y: 264, endPoint x: 287, endPoint y: 278, distance: 29.8
click at [287, 277] on td "Pas de projet Odoo connecté" at bounding box center [294, 265] width 80 height 23
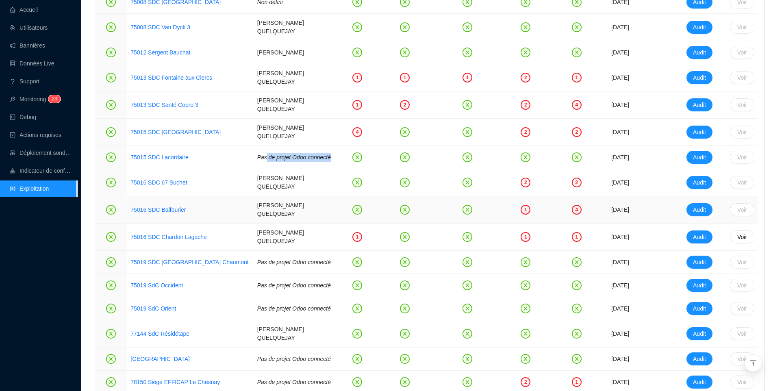
scroll to position [1095, 0]
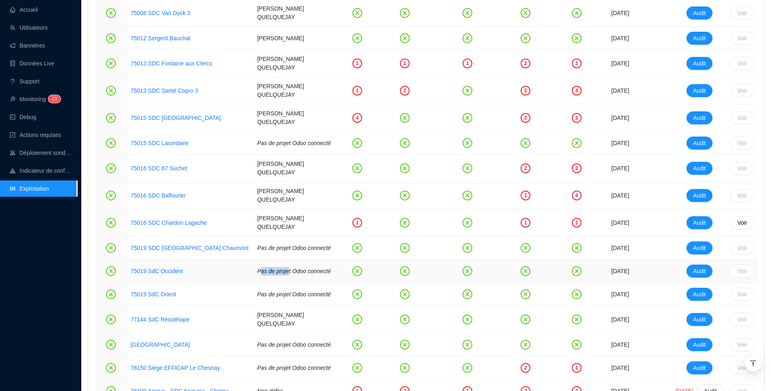
drag, startPoint x: 261, startPoint y: 284, endPoint x: 281, endPoint y: 285, distance: 20.3
click at [281, 274] on span "Pas de projet Odoo connecté" at bounding box center [294, 271] width 74 height 7
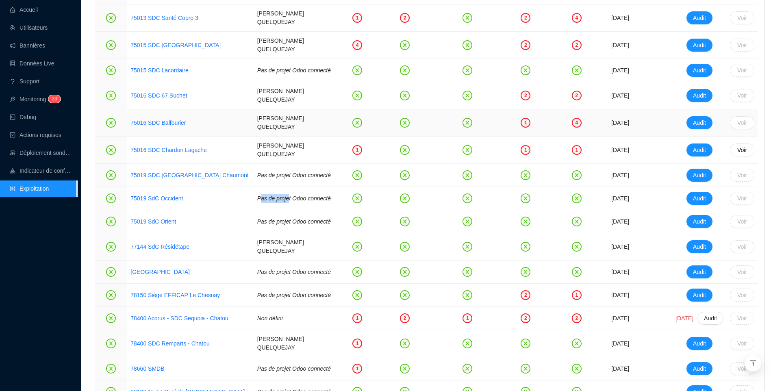
scroll to position [1217, 0]
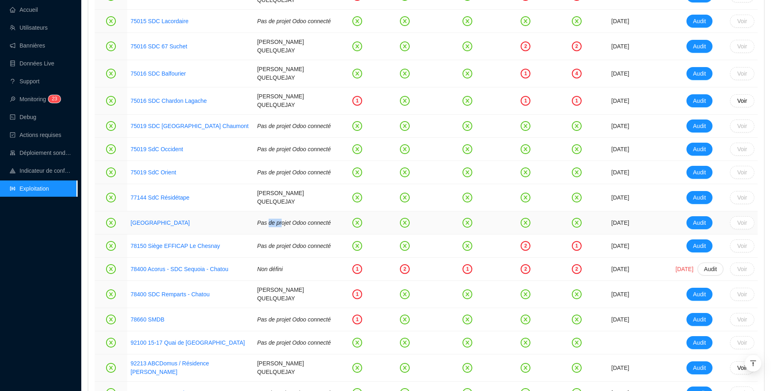
drag, startPoint x: 263, startPoint y: 243, endPoint x: 276, endPoint y: 245, distance: 13.6
click at [276, 226] on span "Pas de projet Odoo connecté" at bounding box center [294, 222] width 74 height 7
drag, startPoint x: 253, startPoint y: 302, endPoint x: 273, endPoint y: 300, distance: 20.5
click at [273, 272] on span "Non défini" at bounding box center [270, 269] width 26 height 7
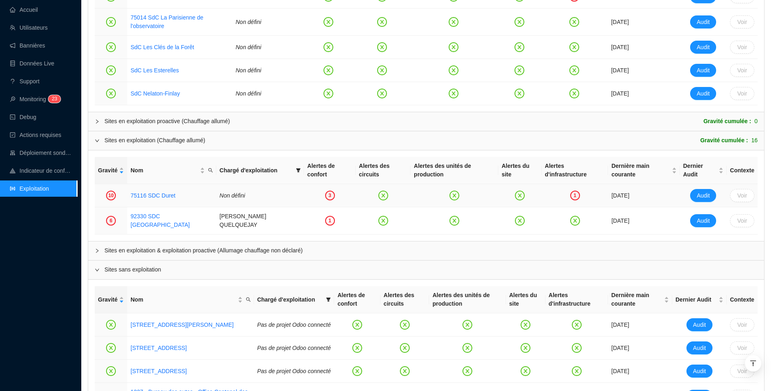
scroll to position [461, 0]
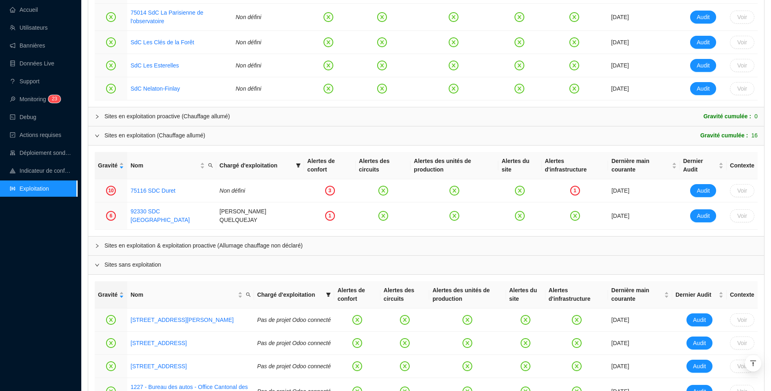
click at [247, 241] on span "Sites en exploitation & exploitation proactive (Allumage chauffage non déclaré)" at bounding box center [430, 245] width 653 height 9
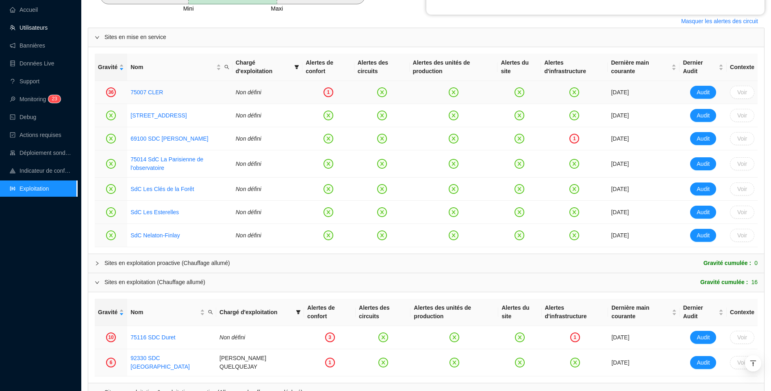
scroll to position [274, 0]
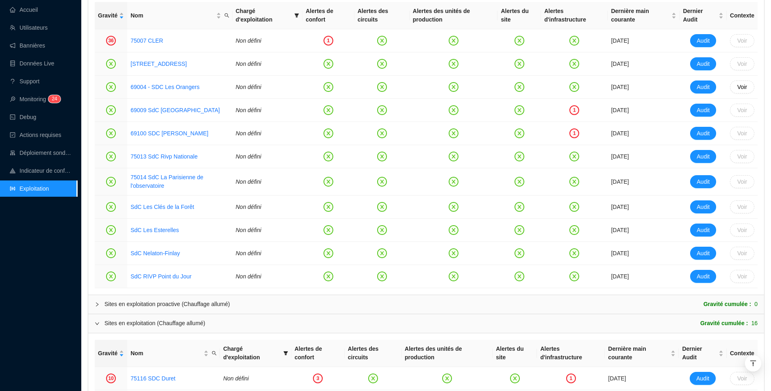
scroll to position [325, 0]
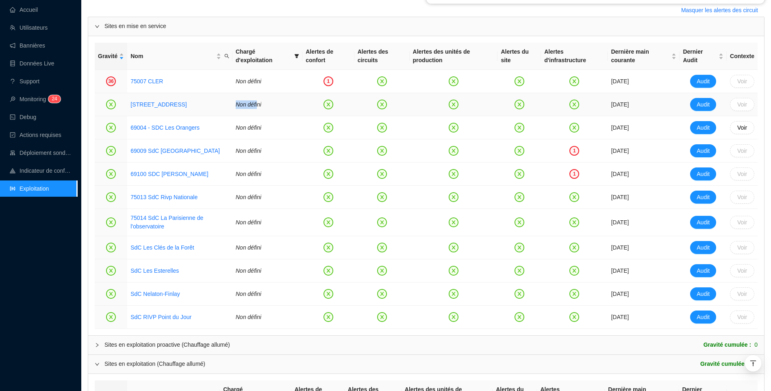
drag, startPoint x: 261, startPoint y: 102, endPoint x: 240, endPoint y: 108, distance: 21.4
click at [240, 108] on span "Non défini" at bounding box center [249, 104] width 26 height 7
drag, startPoint x: 242, startPoint y: 107, endPoint x: 267, endPoint y: 106, distance: 25.6
click at [267, 106] on td "Non défini" at bounding box center [267, 104] width 70 height 23
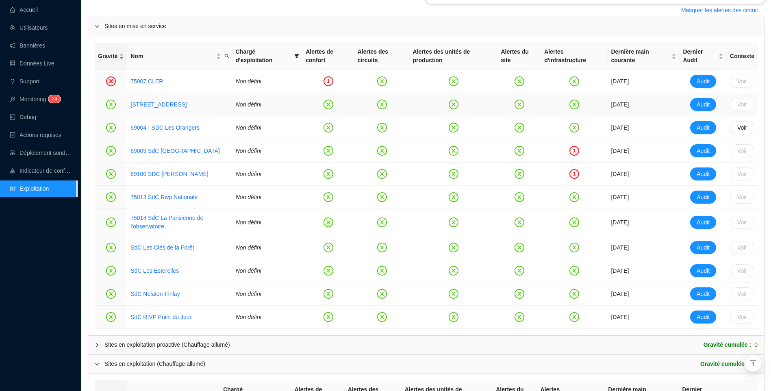
click at [239, 108] on span "Non défini" at bounding box center [249, 104] width 26 height 7
click at [243, 103] on span "Non défini" at bounding box center [249, 104] width 26 height 7
drag, startPoint x: 256, startPoint y: 106, endPoint x: 244, endPoint y: 106, distance: 12.2
click at [244, 106] on span "Non défini" at bounding box center [249, 104] width 26 height 7
click at [241, 101] on span "Non défini" at bounding box center [249, 104] width 26 height 7
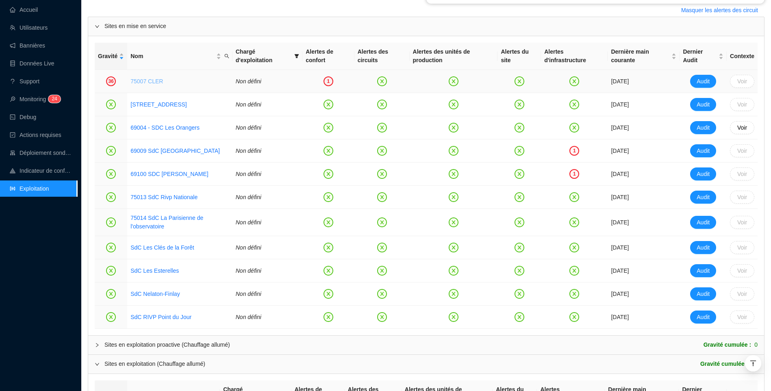
click at [145, 79] on link "75007 CLER" at bounding box center [146, 81] width 33 height 7
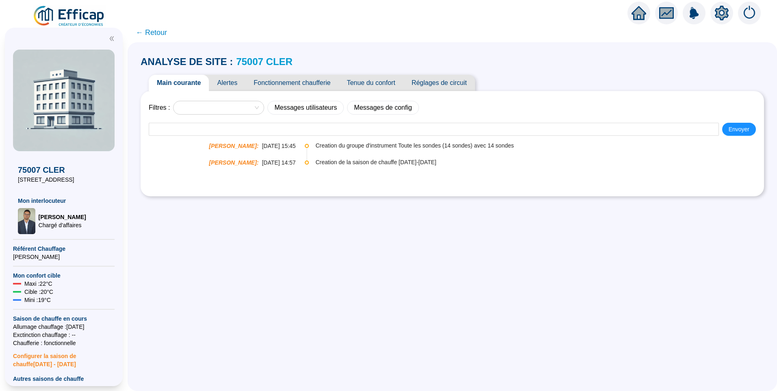
click at [248, 60] on link "75007 CLER" at bounding box center [264, 61] width 56 height 11
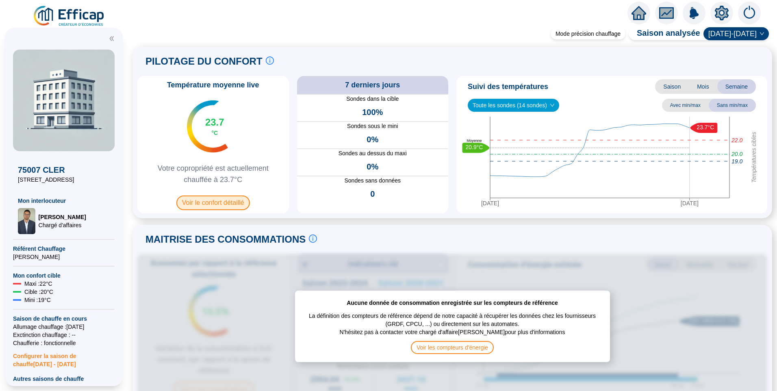
click at [226, 206] on span "Voir le confort détaillé" at bounding box center [213, 202] width 74 height 15
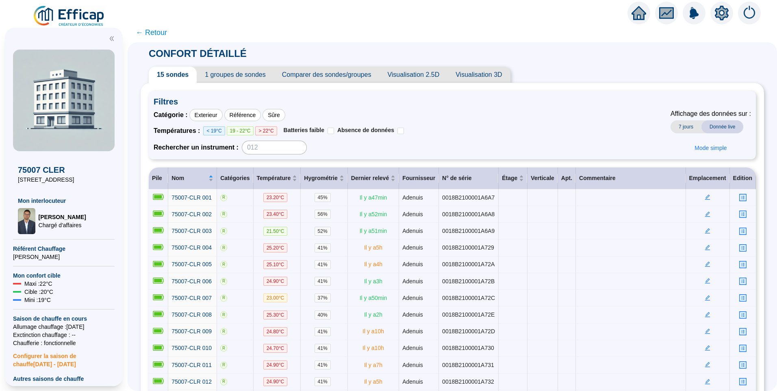
click at [157, 32] on span "← Retour" at bounding box center [151, 32] width 31 height 11
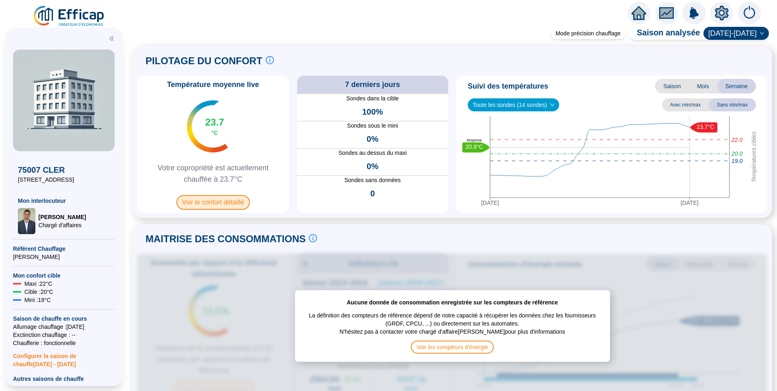
click at [235, 201] on span "Voir le confort détaillé" at bounding box center [213, 202] width 74 height 15
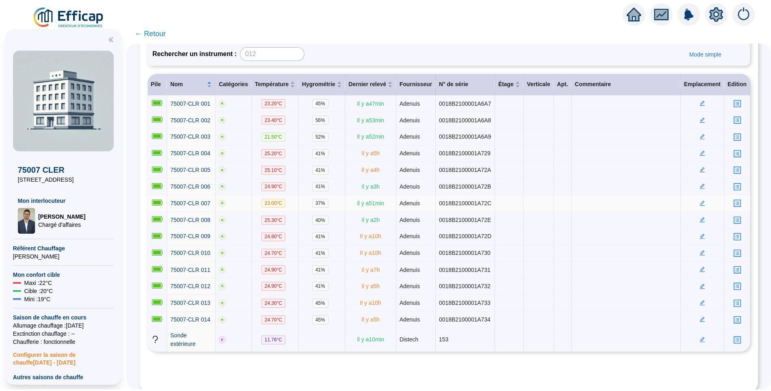
scroll to position [102, 0]
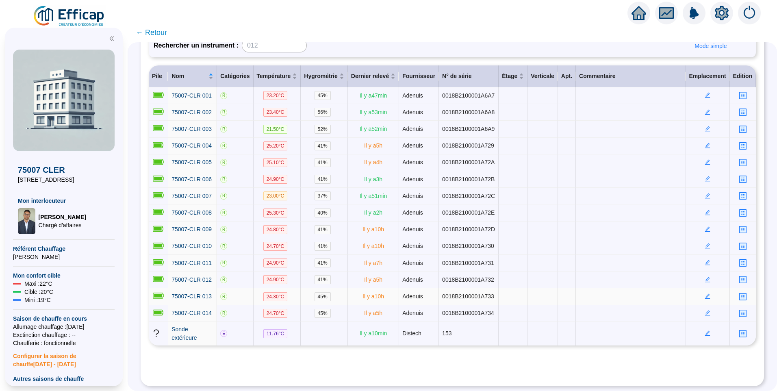
drag, startPoint x: 366, startPoint y: 225, endPoint x: 392, endPoint y: 291, distance: 70.4
click at [392, 291] on tbody "75007-CLR 001 R 23.20 °C 45 % Il y a 47 min Adenuis 0018B2100001A6A7 75007-CLR …" at bounding box center [452, 216] width 607 height 258
click at [363, 226] on span "Il y a 10 h" at bounding box center [374, 229] width 22 height 7
drag, startPoint x: 363, startPoint y: 226, endPoint x: 389, endPoint y: 228, distance: 26.4
click at [389, 228] on td "Il y a 10 h" at bounding box center [373, 229] width 51 height 17
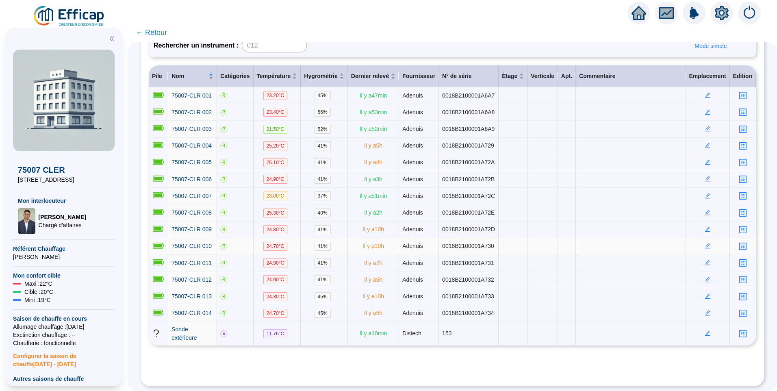
click at [373, 243] on span "Il y a 10 h" at bounding box center [374, 246] width 22 height 7
drag, startPoint x: 360, startPoint y: 229, endPoint x: 386, endPoint y: 257, distance: 38.2
click at [386, 257] on tbody "75007-CLR 001 R 23.20 °C 45 % Il y a 47 min Adenuis 0018B2100001A6A7 75007-CLR …" at bounding box center [452, 216] width 607 height 258
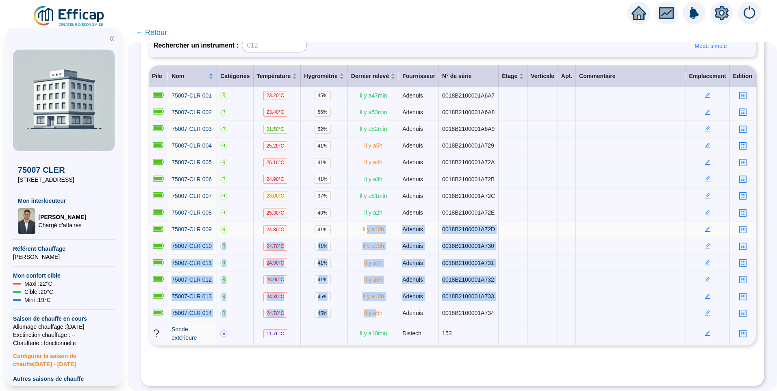
drag, startPoint x: 376, startPoint y: 309, endPoint x: 367, endPoint y: 226, distance: 83.3
click at [367, 226] on tbody "75007-CLR 001 R 23.20 °C 45 % Il y a 47 min Adenuis 0018B2100001A6A7 75007-CLR …" at bounding box center [452, 216] width 607 height 258
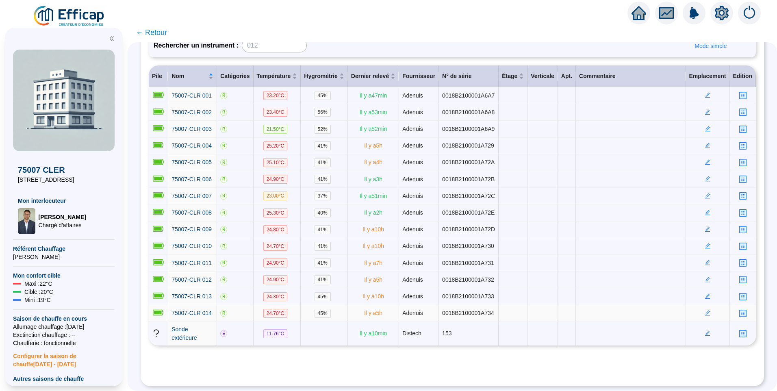
click at [380, 310] on span "Il y a 5 h" at bounding box center [373, 313] width 18 height 7
click at [167, 32] on span "← Retour" at bounding box center [151, 32] width 31 height 11
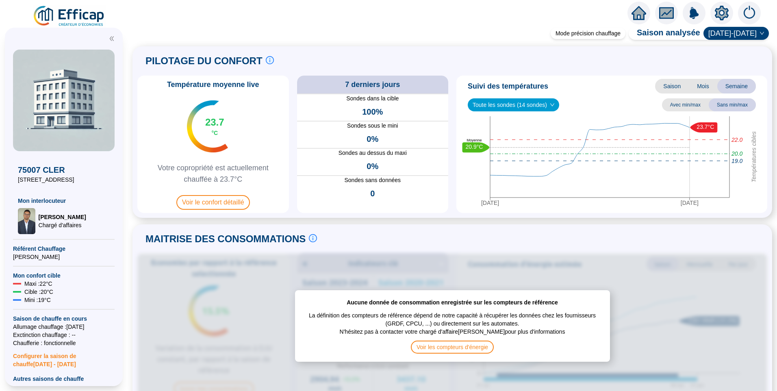
drag, startPoint x: 28, startPoint y: 327, endPoint x: 116, endPoint y: 326, distance: 87.4
click at [116, 326] on div "75007 CLER 15/17 rue Cler Mon interlocuteur Raphaël MUNOZ Chargé d'affaires Réf…" at bounding box center [64, 207] width 118 height 358
click at [50, 326] on span "Allumage chauffage : 25/09/2025" at bounding box center [64, 327] width 102 height 8
click at [38, 326] on span "Allumage chauffage : 25/09/2025" at bounding box center [64, 327] width 102 height 8
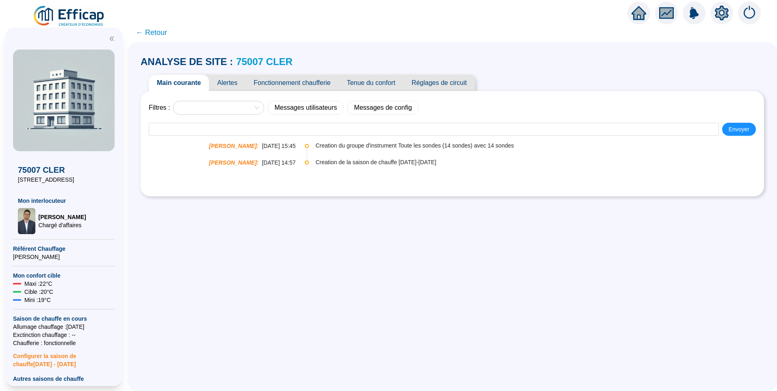
click at [80, 12] on img at bounding box center [70, 16] width 74 height 23
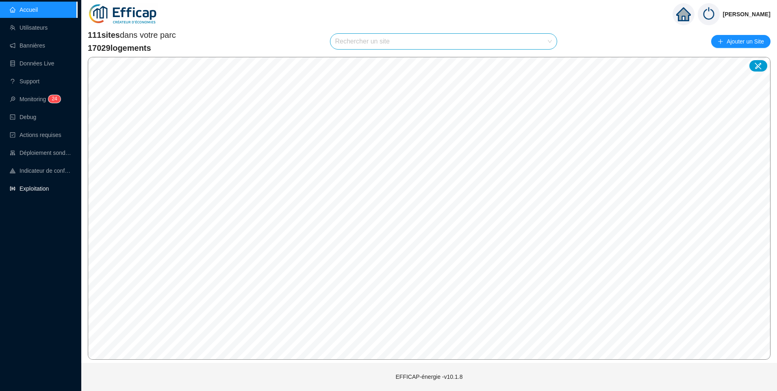
click at [44, 185] on link "Exploitation" at bounding box center [29, 188] width 39 height 7
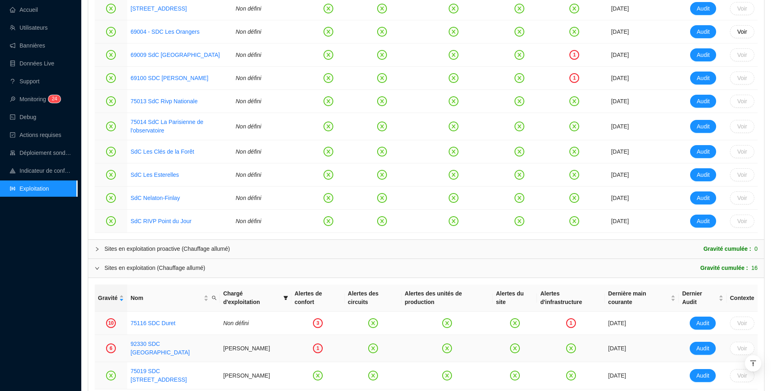
scroll to position [479, 0]
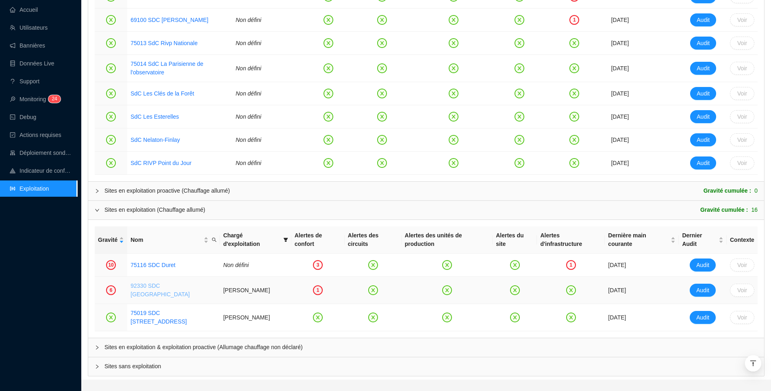
click at [160, 282] on link "92330 SDC Parc Penthievre" at bounding box center [159, 289] width 59 height 15
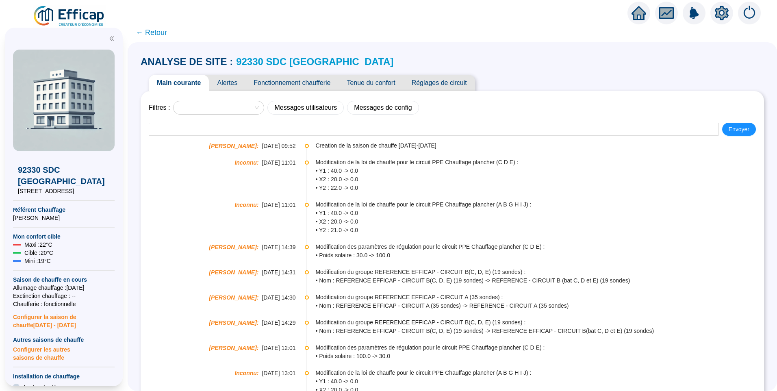
click at [226, 83] on span "Alertes" at bounding box center [227, 83] width 37 height 16
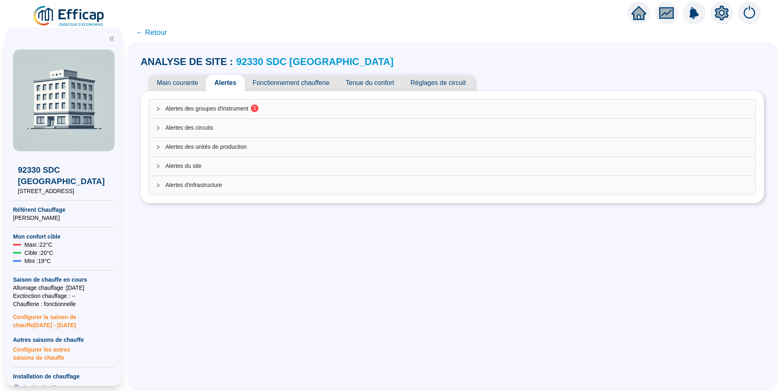
click at [237, 108] on span "Alertes des groupes d'instrument 1" at bounding box center [457, 108] width 584 height 9
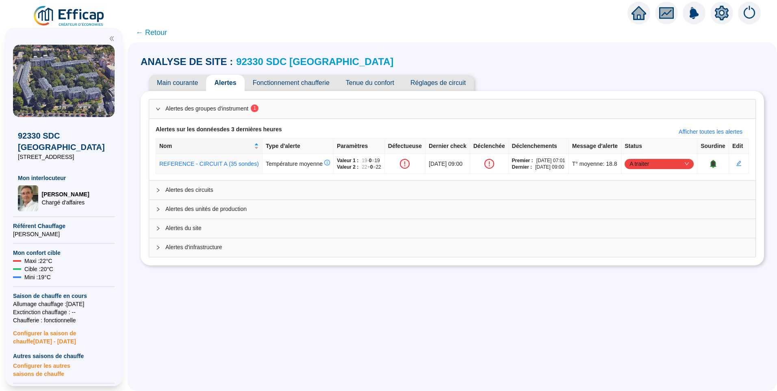
click at [151, 30] on span "← Retour" at bounding box center [151, 32] width 31 height 11
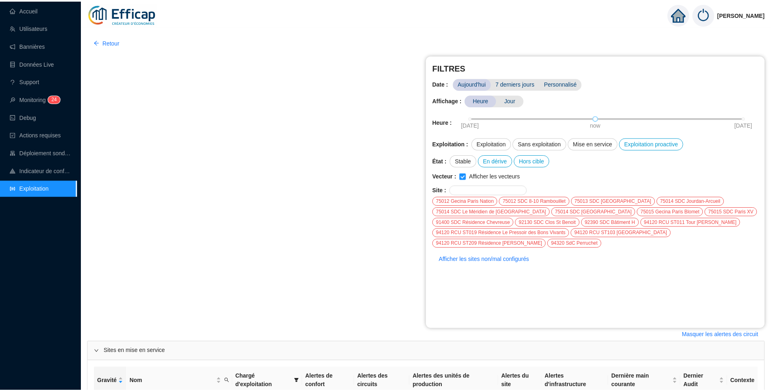
scroll to position [479, 0]
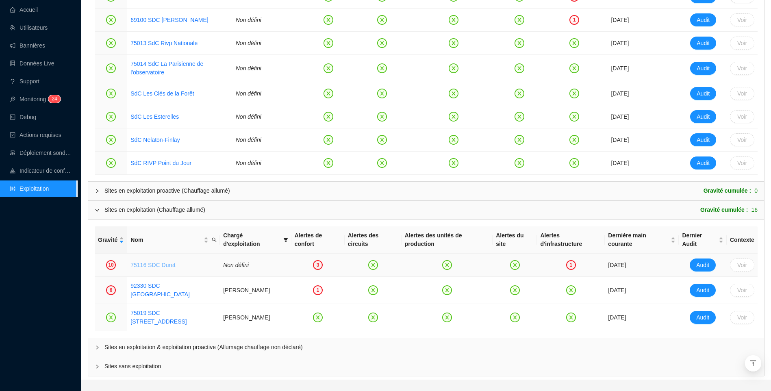
click at [152, 262] on link "75116 SDC Duret" at bounding box center [152, 265] width 45 height 7
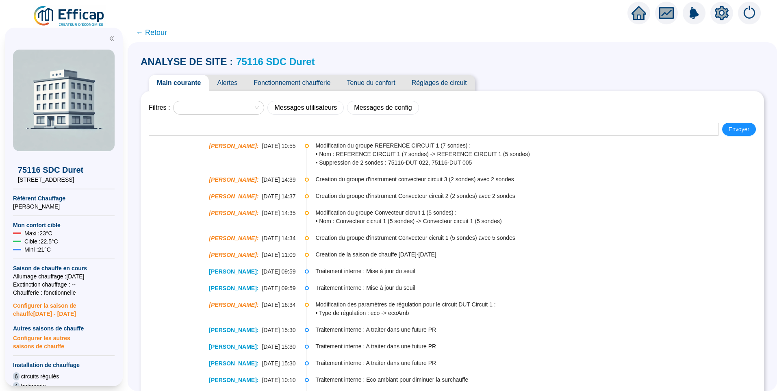
click at [228, 78] on span "Alertes" at bounding box center [227, 83] width 37 height 16
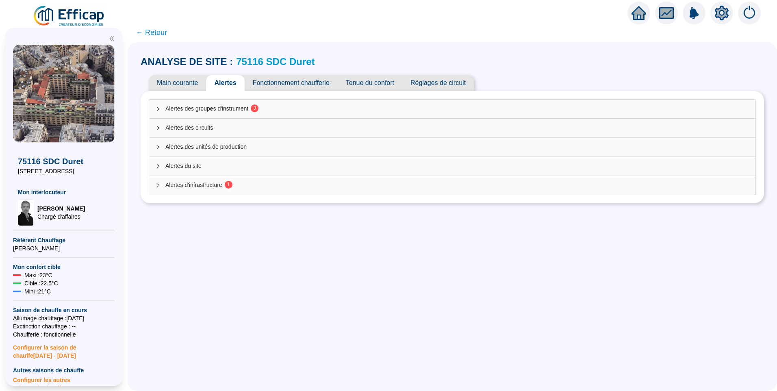
click at [202, 191] on div "Alertes d'infrastructure 1" at bounding box center [452, 185] width 606 height 19
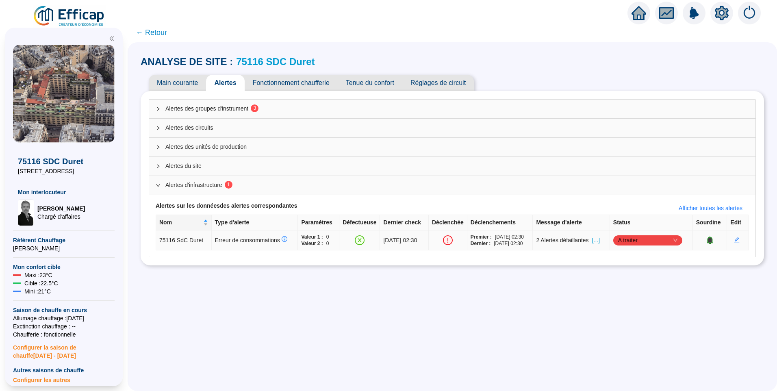
click at [600, 239] on span "[...]" at bounding box center [596, 240] width 8 height 9
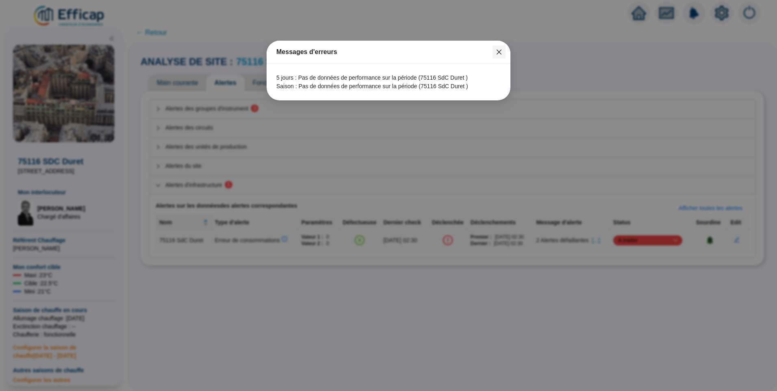
click at [499, 55] on button "Close" at bounding box center [499, 52] width 13 height 13
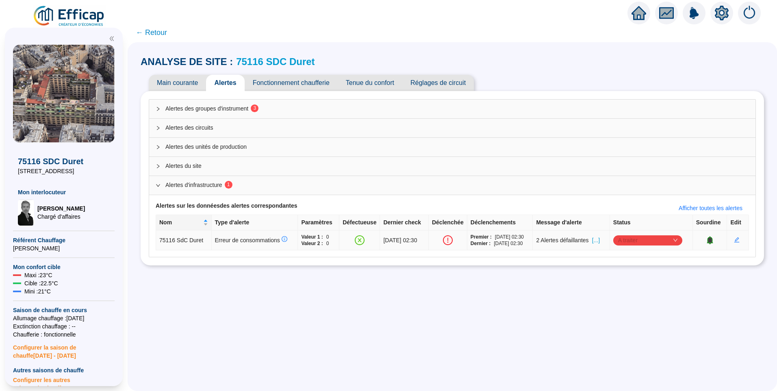
click at [631, 243] on span "A traiter" at bounding box center [647, 240] width 59 height 12
click at [630, 283] on div "Traité" at bounding box center [649, 281] width 56 height 9
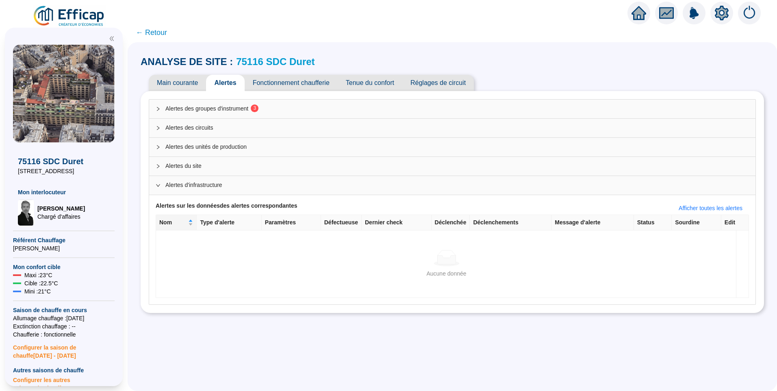
click at [243, 112] on span "Alertes des groupes d'instrument 3" at bounding box center [457, 108] width 584 height 9
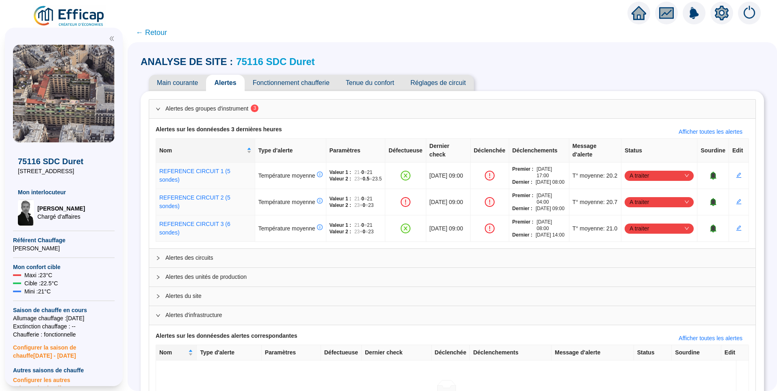
click at [251, 64] on link "75116 SDC Duret" at bounding box center [275, 61] width 78 height 11
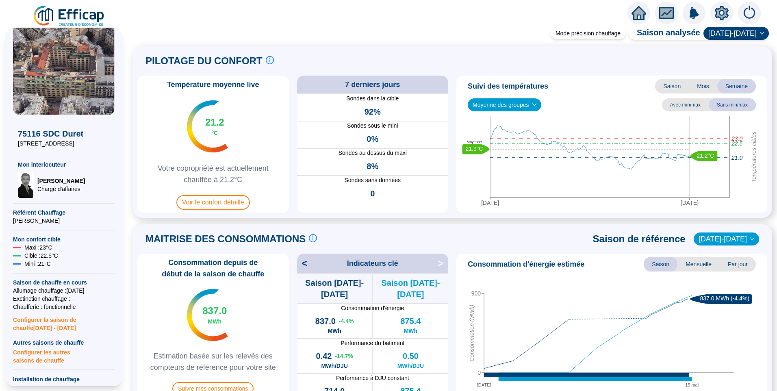
scroll to position [81, 0]
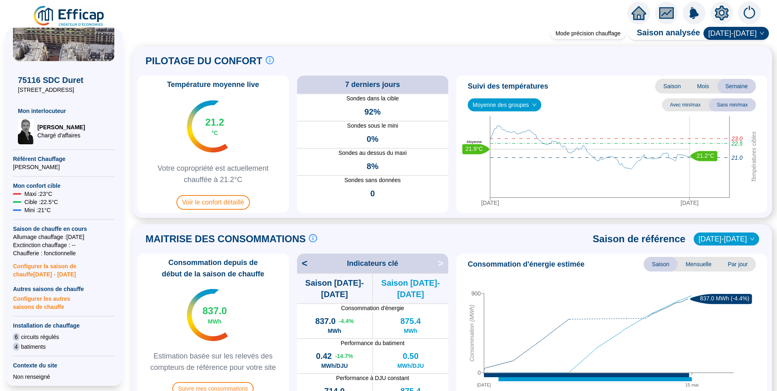
click at [52, 277] on span "Configurer la saison de chauffe 2025 - 2026" at bounding box center [64, 267] width 102 height 21
type input "[DATE]"
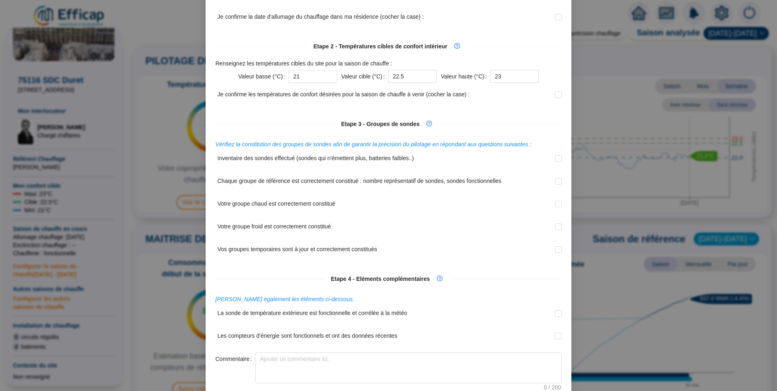
scroll to position [0, 0]
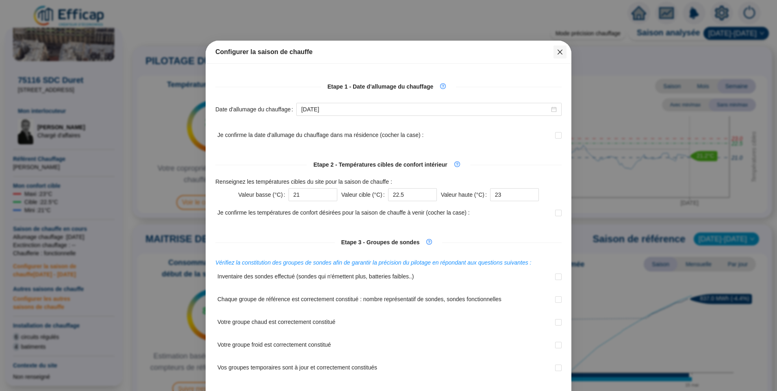
click at [557, 52] on icon "close" at bounding box center [560, 52] width 7 height 7
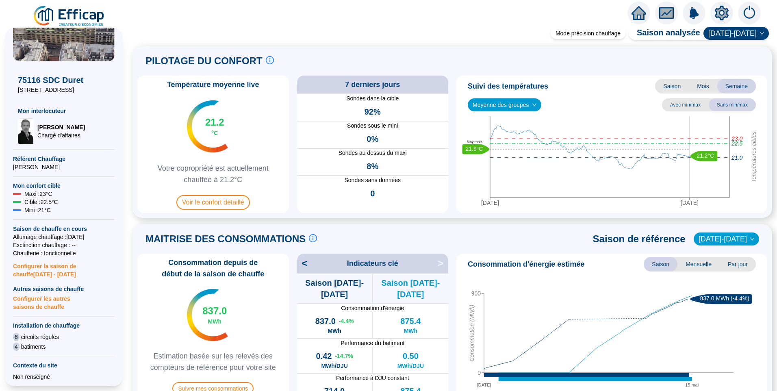
click at [42, 302] on span "Configurer les autres saisons de chauffe" at bounding box center [64, 302] width 102 height 18
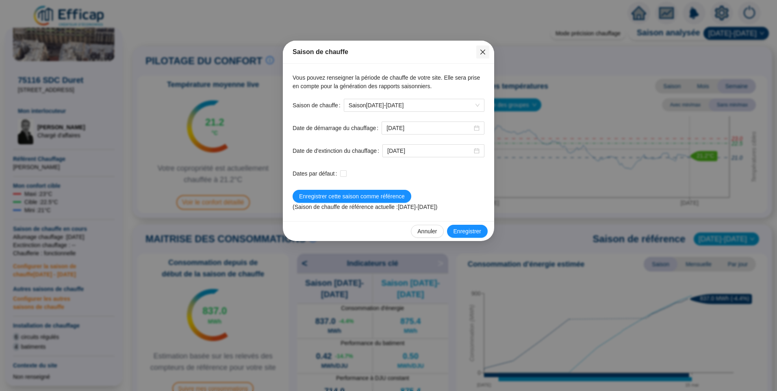
click at [481, 54] on icon "close" at bounding box center [482, 52] width 5 height 5
